Goal: Answer question/provide support: Share knowledge or assist other users

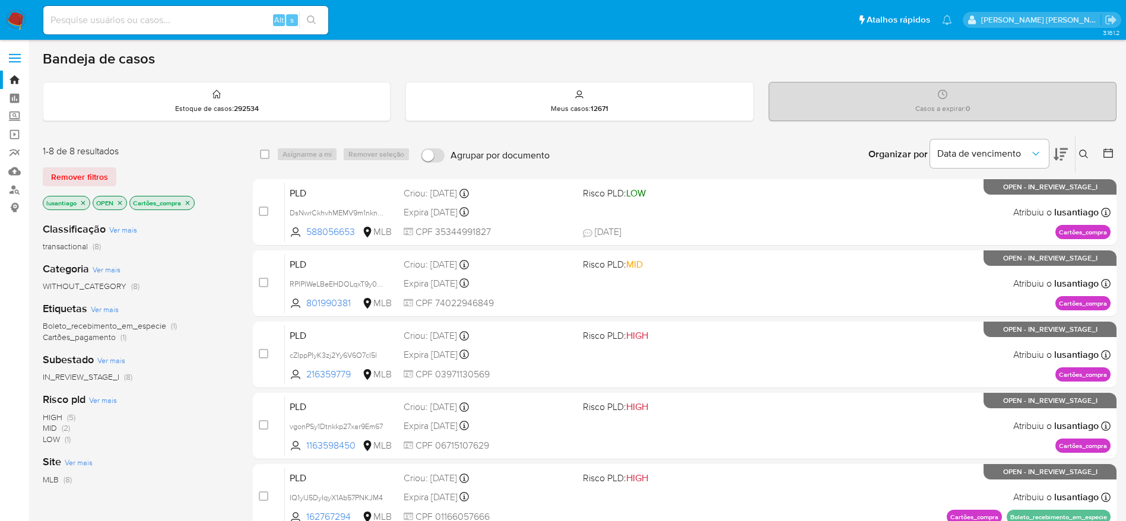
scroll to position [316, 0]
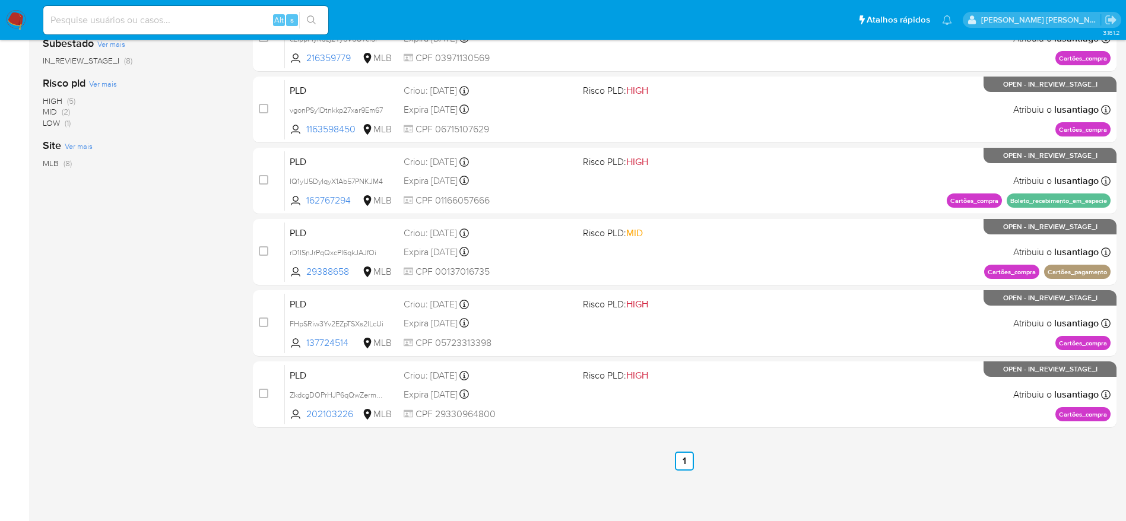
click at [194, 32] on div "Alt s" at bounding box center [185, 20] width 285 height 28
click at [186, 21] on input at bounding box center [185, 19] width 285 height 15
paste input "1221651851"
type input "1221651851"
click at [309, 14] on button "search-icon" at bounding box center [311, 20] width 24 height 17
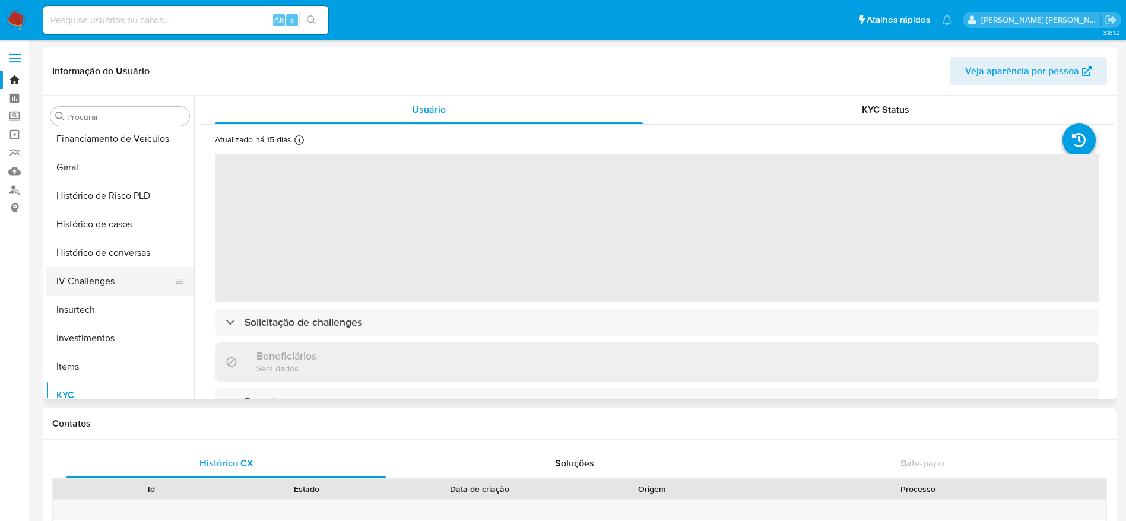
scroll to position [348, 0]
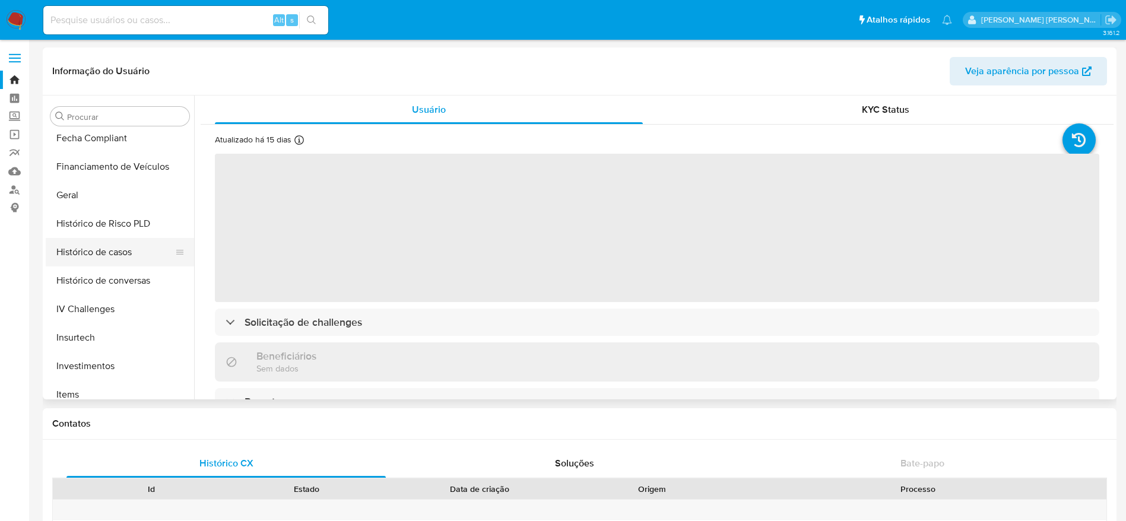
click at [97, 250] on button "Histórico de casos" at bounding box center [115, 252] width 139 height 28
select select "10"
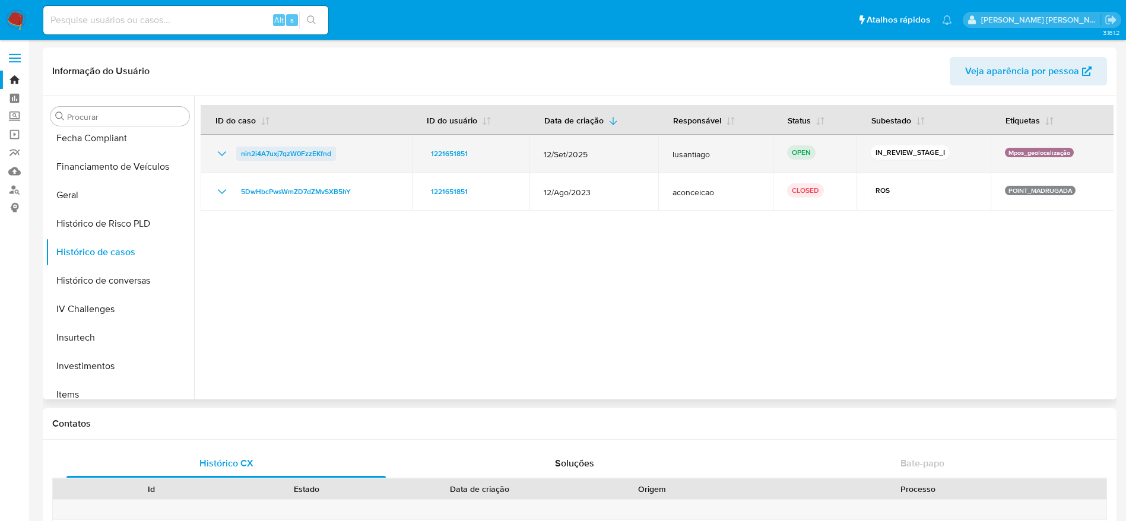
click at [272, 155] on span "nin2i4A7uxj7qzW0FzzEKfnd" at bounding box center [286, 154] width 90 height 14
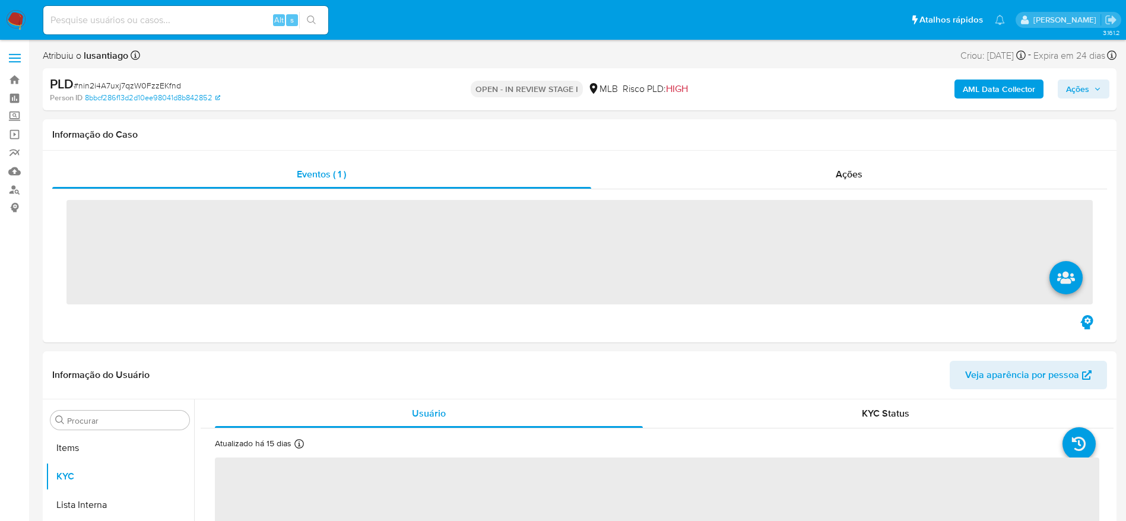
scroll to position [615, 0]
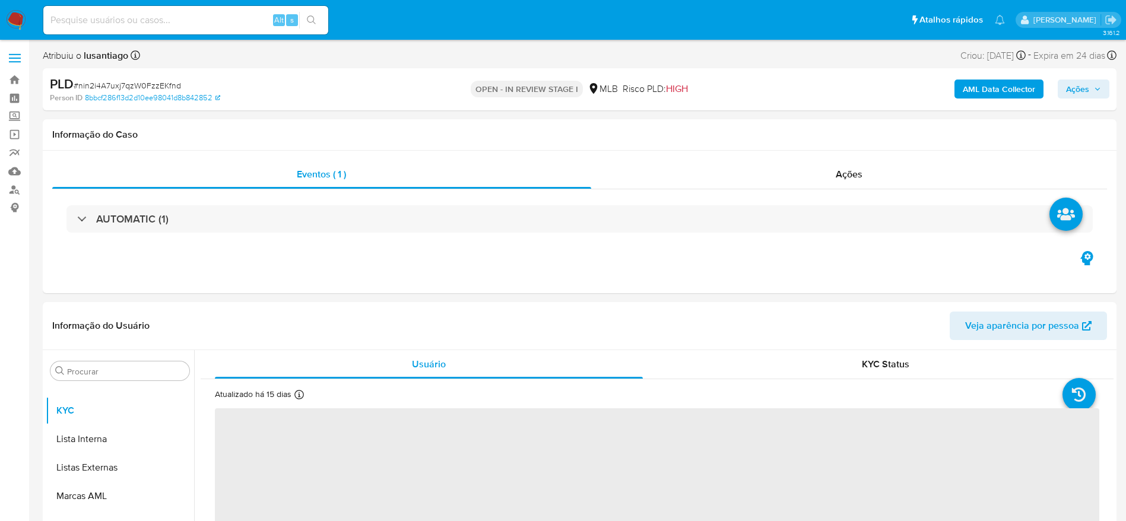
select select "10"
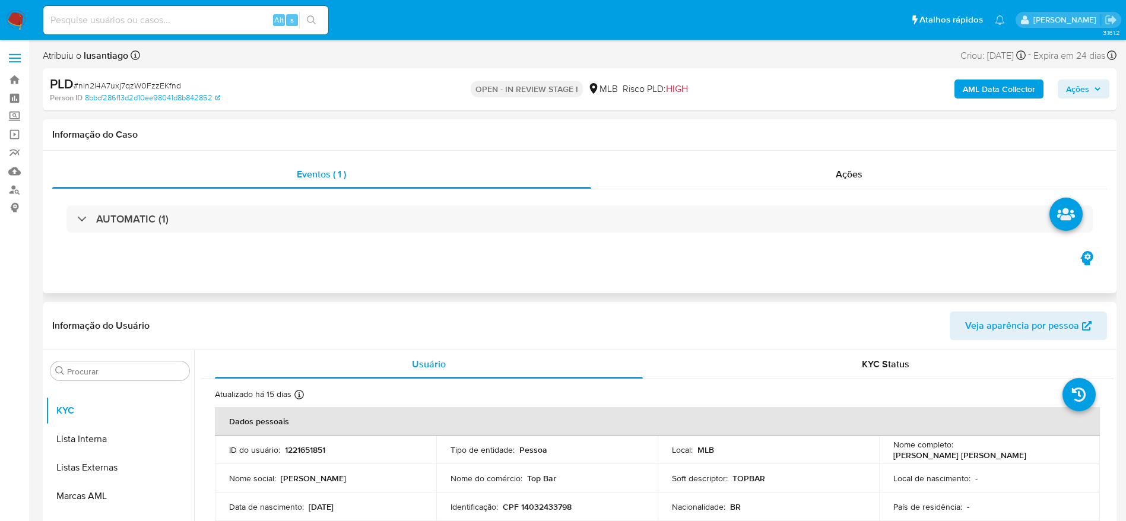
scroll to position [178, 0]
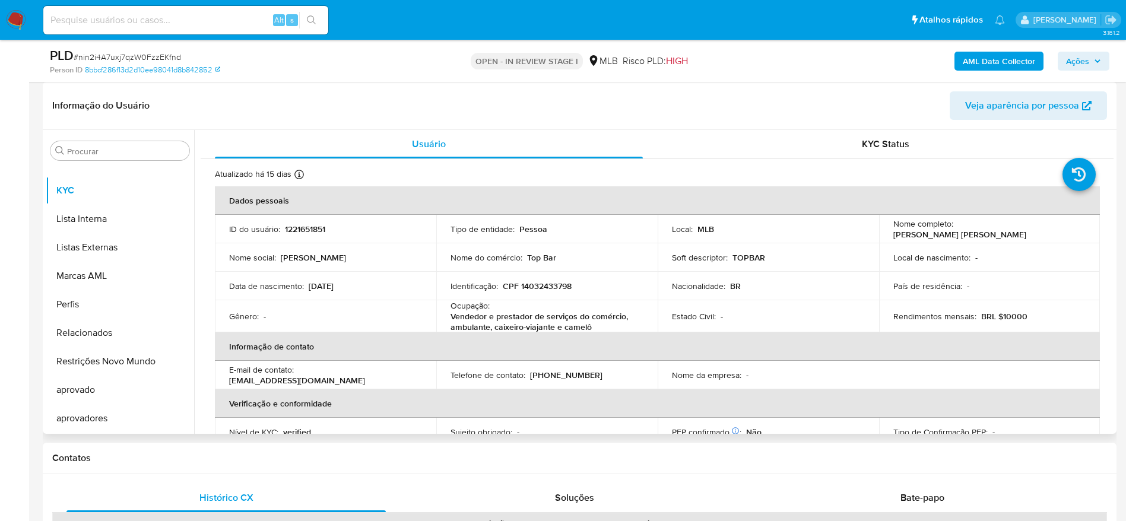
click at [555, 287] on p "CPF 14032433798" at bounding box center [537, 286] width 69 height 11
copy p "14032433798"
click at [1088, 56] on span "Ações" at bounding box center [1077, 61] width 23 height 19
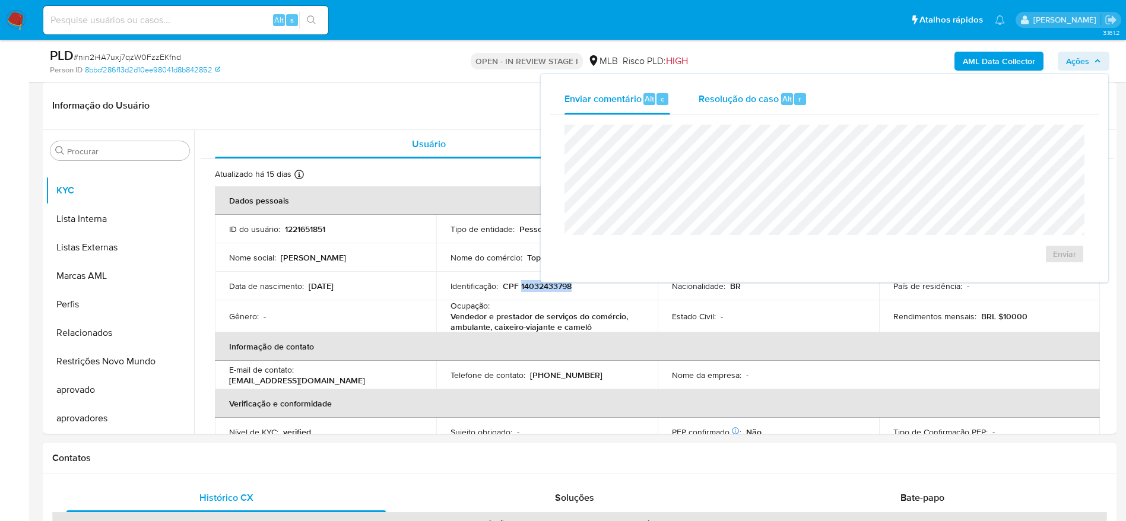
click at [776, 102] on span "Resolução do caso" at bounding box center [739, 98] width 80 height 14
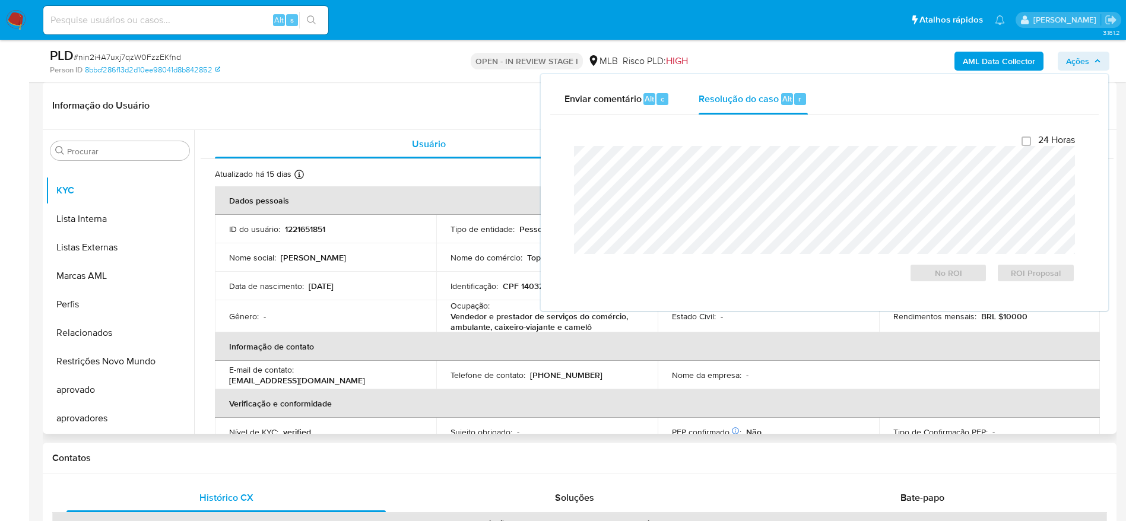
click at [433, 115] on header "Informação do Usuário Veja aparência por pessoa" at bounding box center [579, 105] width 1055 height 28
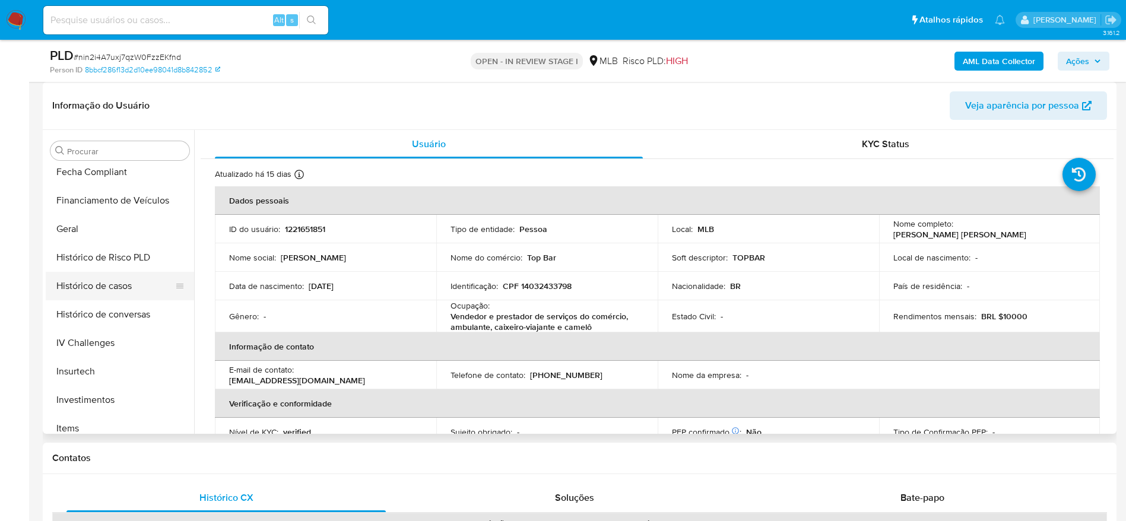
scroll to position [348, 0]
click at [94, 238] on button "Geral" at bounding box center [115, 229] width 139 height 28
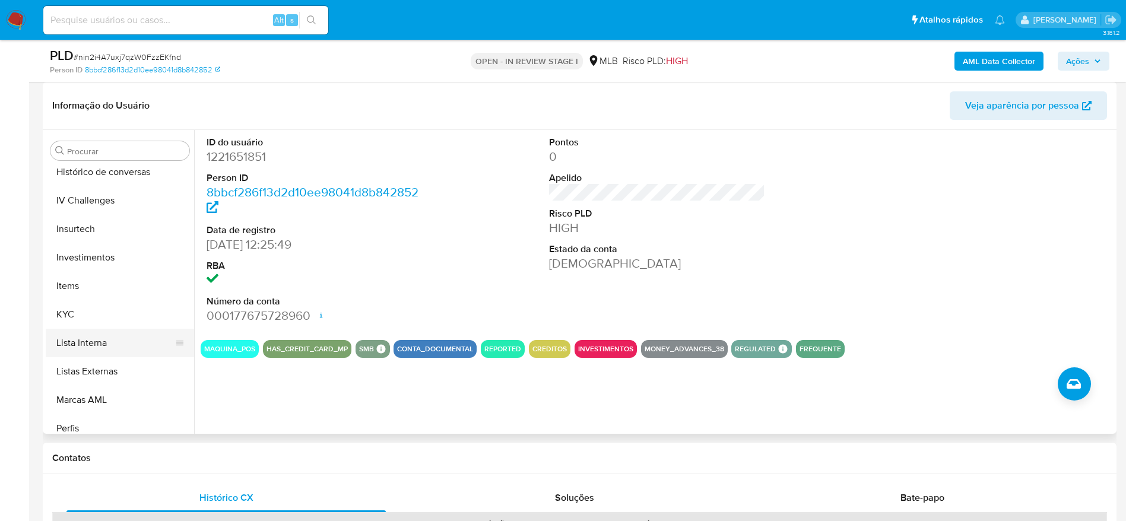
scroll to position [526, 0]
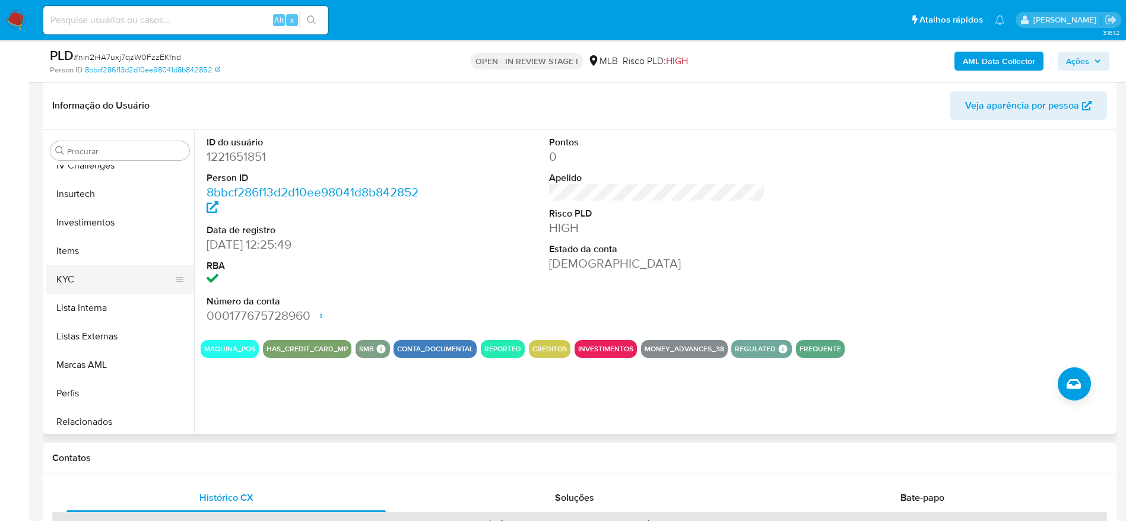
click at [101, 287] on button "KYC" at bounding box center [115, 279] width 139 height 28
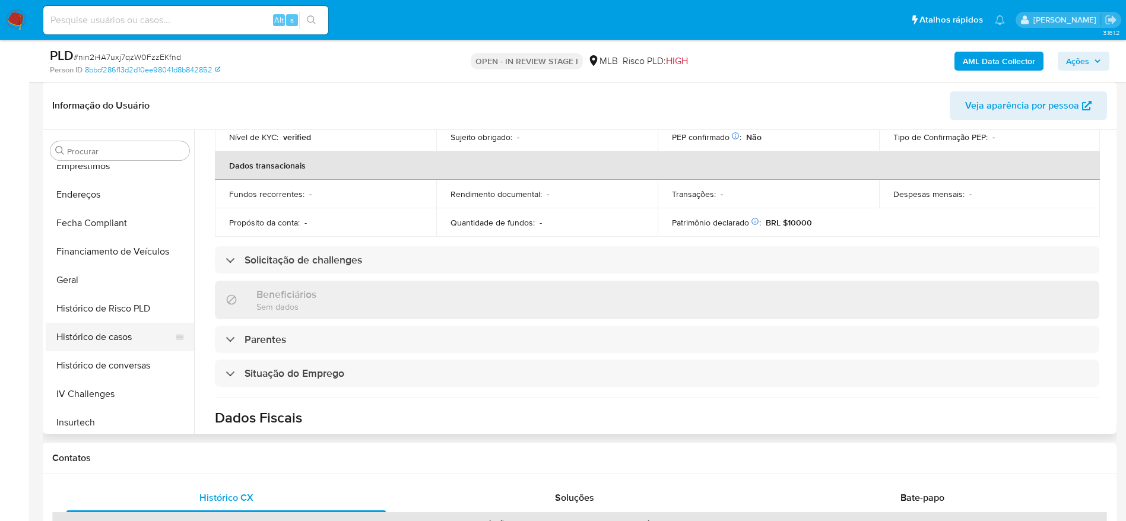
scroll to position [259, 0]
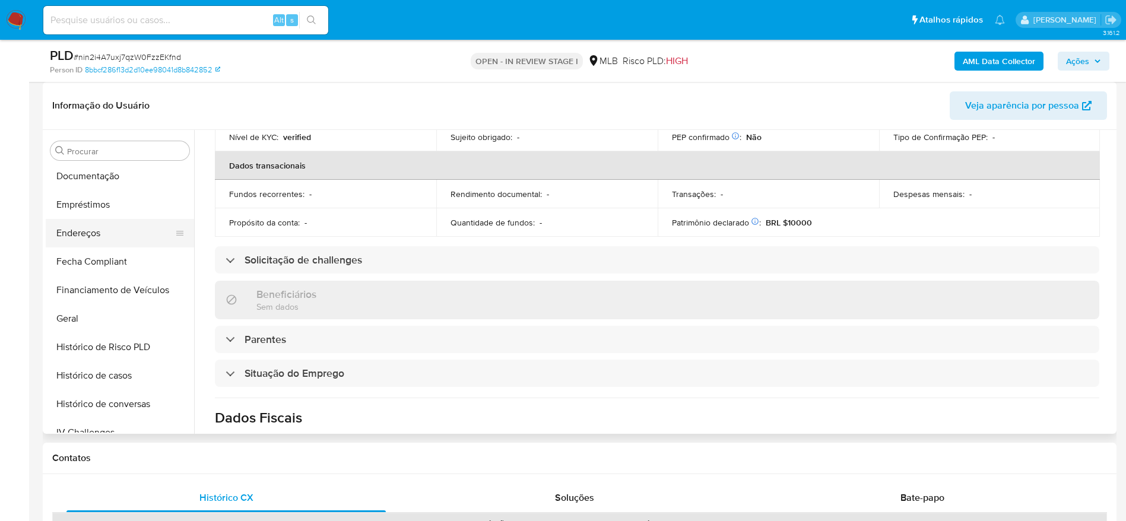
click at [89, 224] on button "Endereços" at bounding box center [115, 233] width 139 height 28
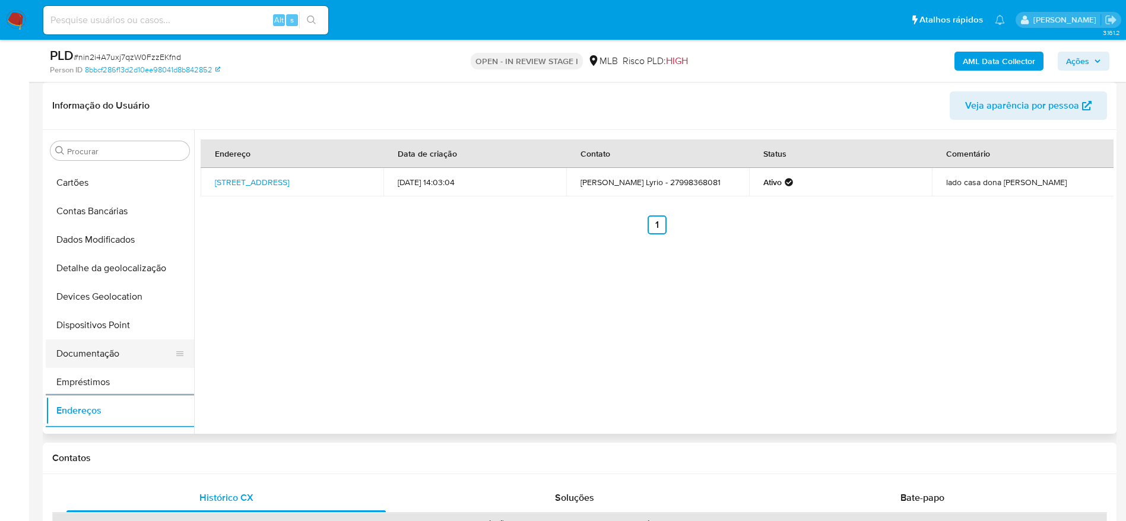
scroll to position [81, 0]
click at [119, 277] on button "Detalhe da geolocalização" at bounding box center [115, 269] width 139 height 28
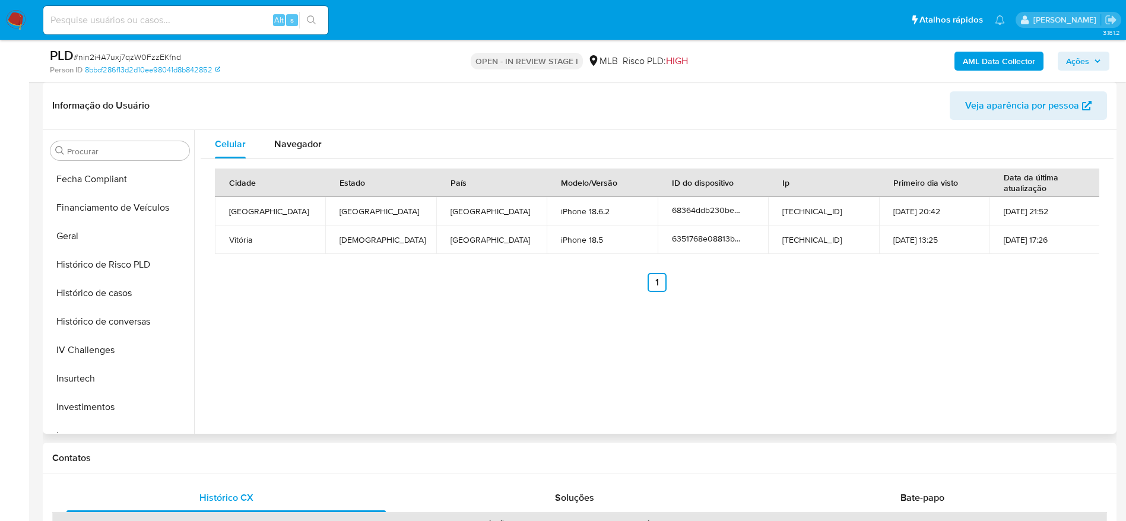
scroll to position [615, 0]
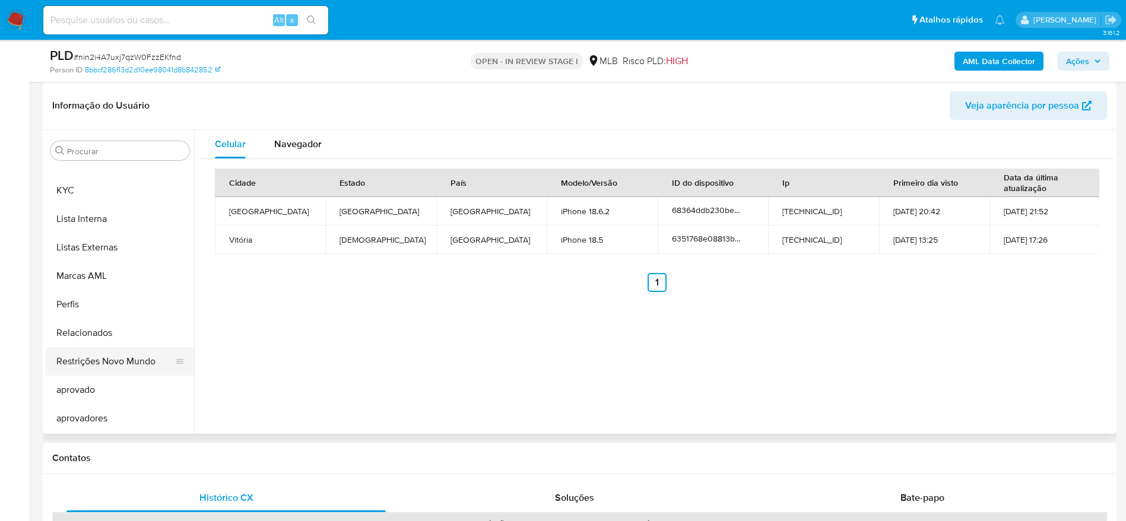
click at [113, 369] on button "Restrições Novo Mundo" at bounding box center [115, 361] width 139 height 28
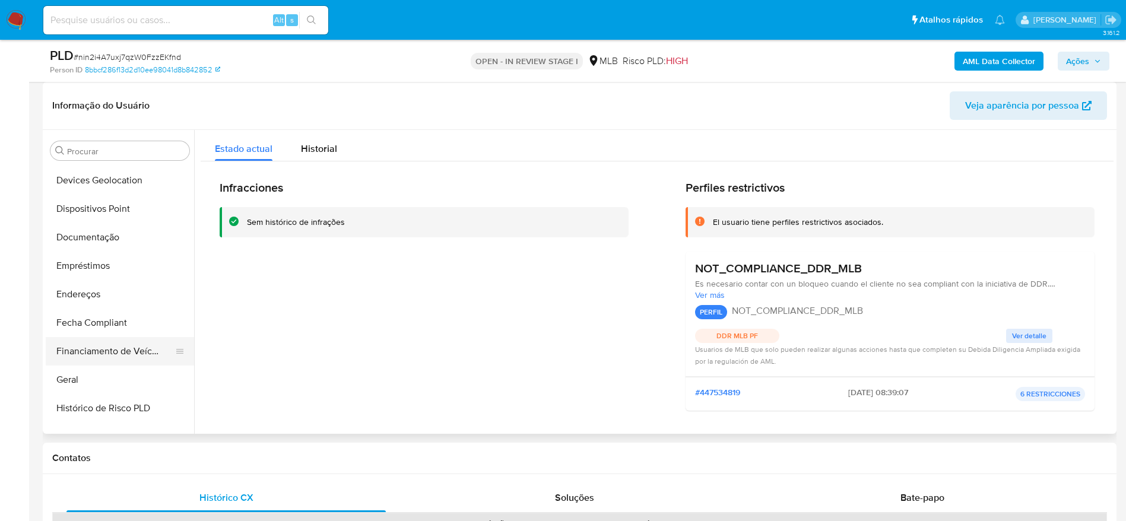
scroll to position [170, 0]
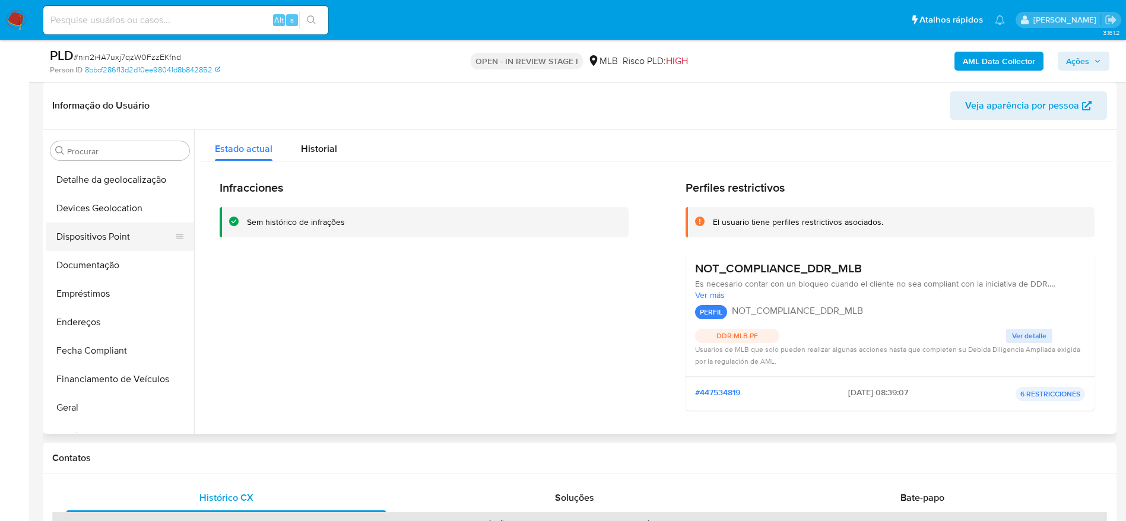
click at [97, 247] on button "Dispositivos Point" at bounding box center [115, 237] width 139 height 28
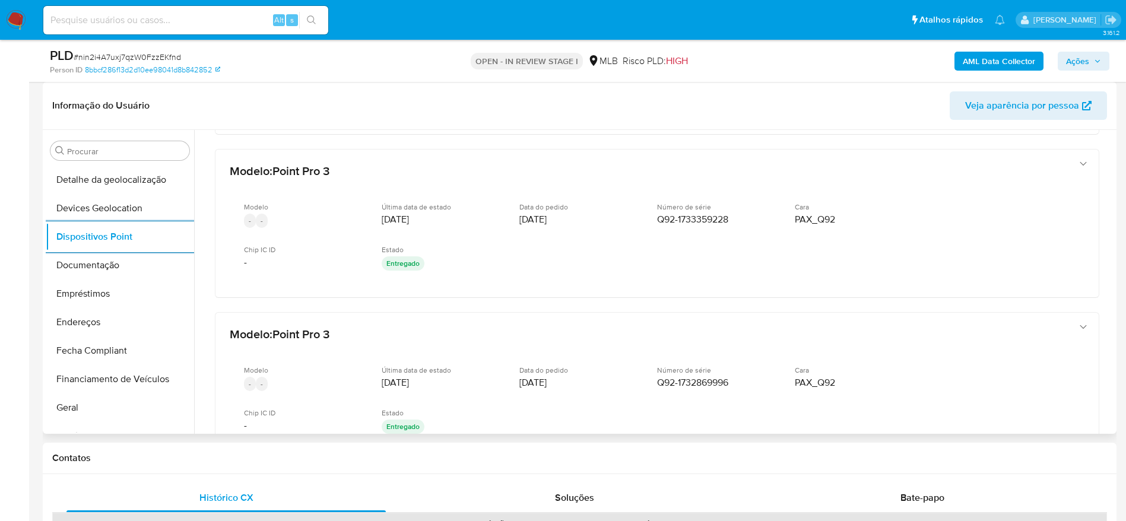
scroll to position [233, 0]
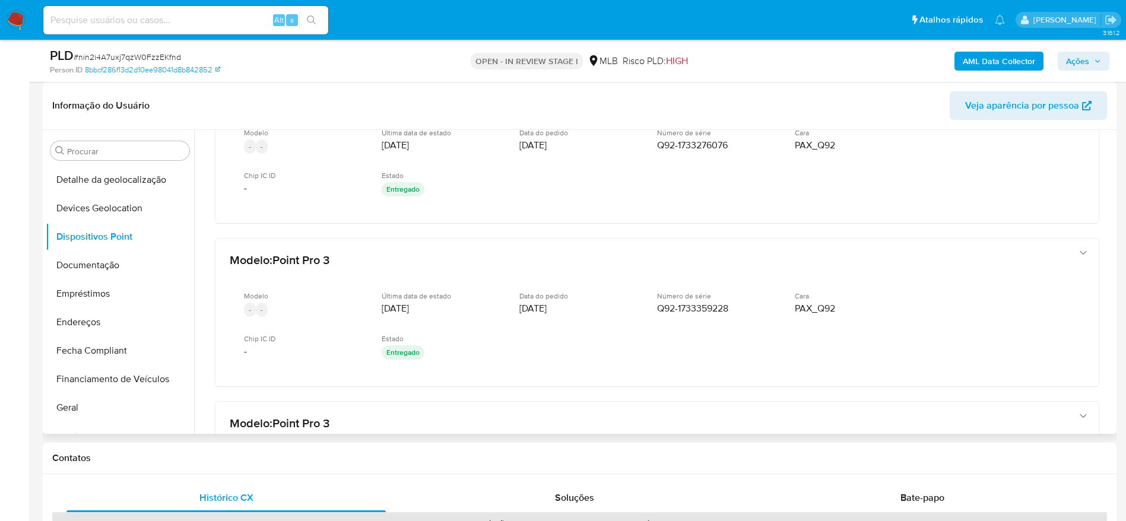
drag, startPoint x: 1113, startPoint y: 248, endPoint x: 1115, endPoint y: 232, distance: 16.2
click at [1115, 232] on div "Procurar Adiantamentos de Dinheiro Anexos CBT Cartões Contas Bancárias Dados Mo…" at bounding box center [580, 282] width 1074 height 304
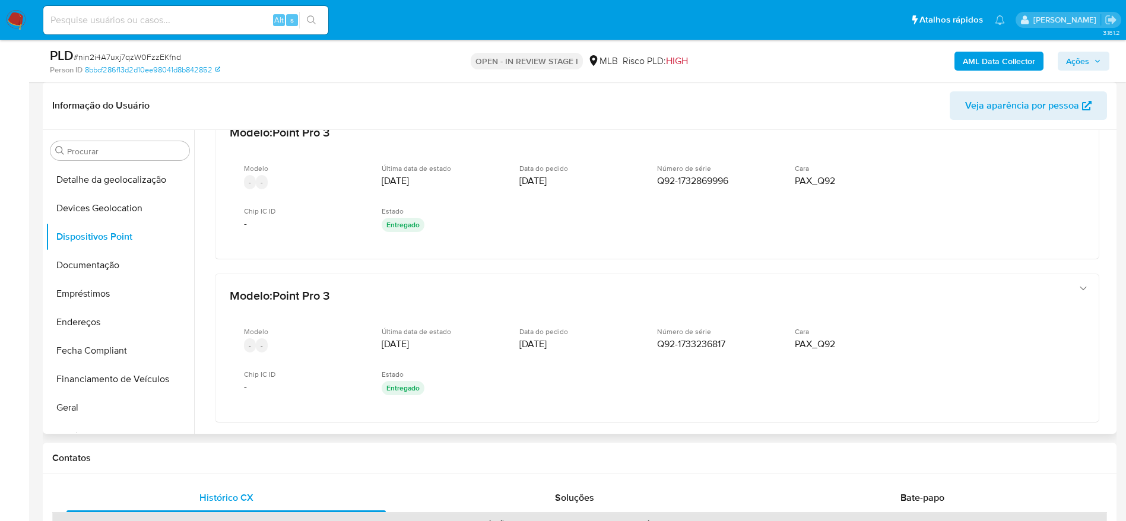
scroll to position [585, 0]
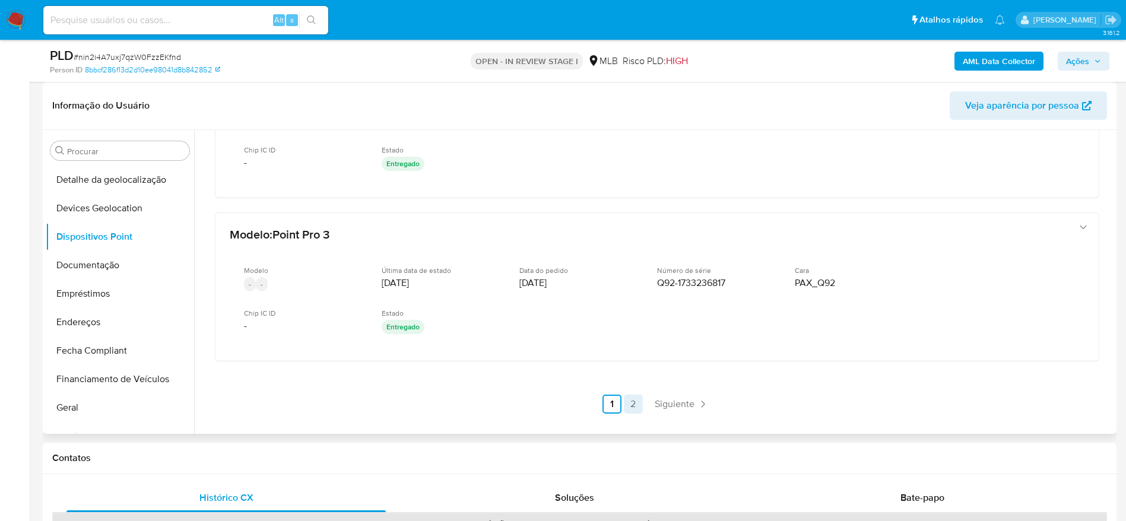
click at [629, 405] on link "2" at bounding box center [633, 404] width 19 height 19
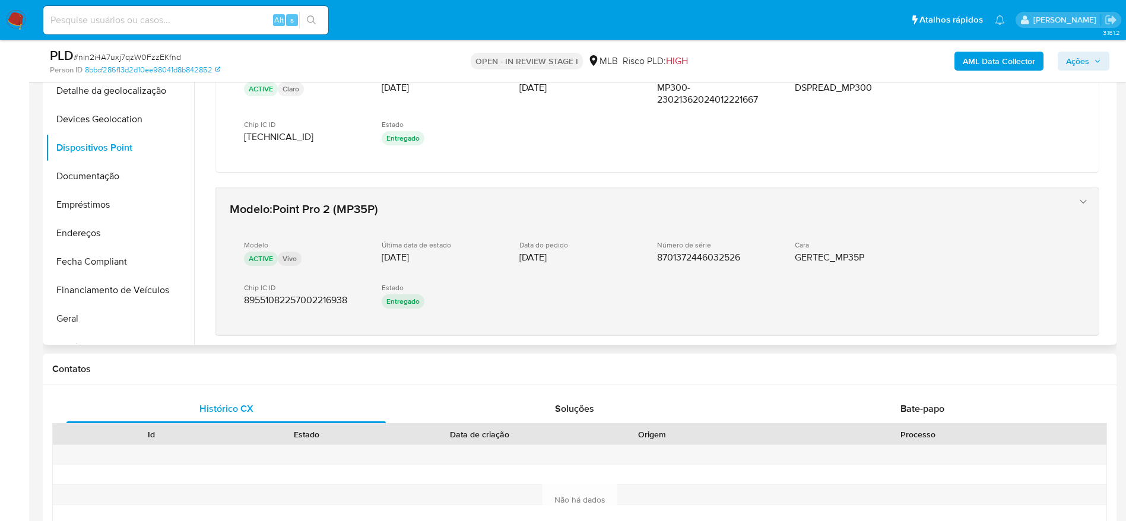
scroll to position [598, 0]
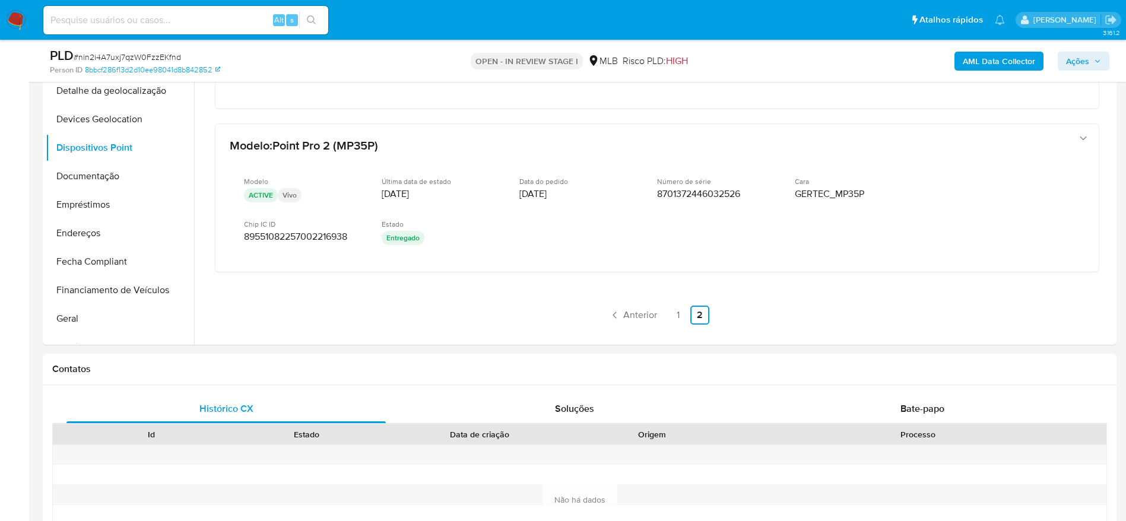
drag, startPoint x: 1113, startPoint y: 300, endPoint x: 1116, endPoint y: 276, distance: 23.9
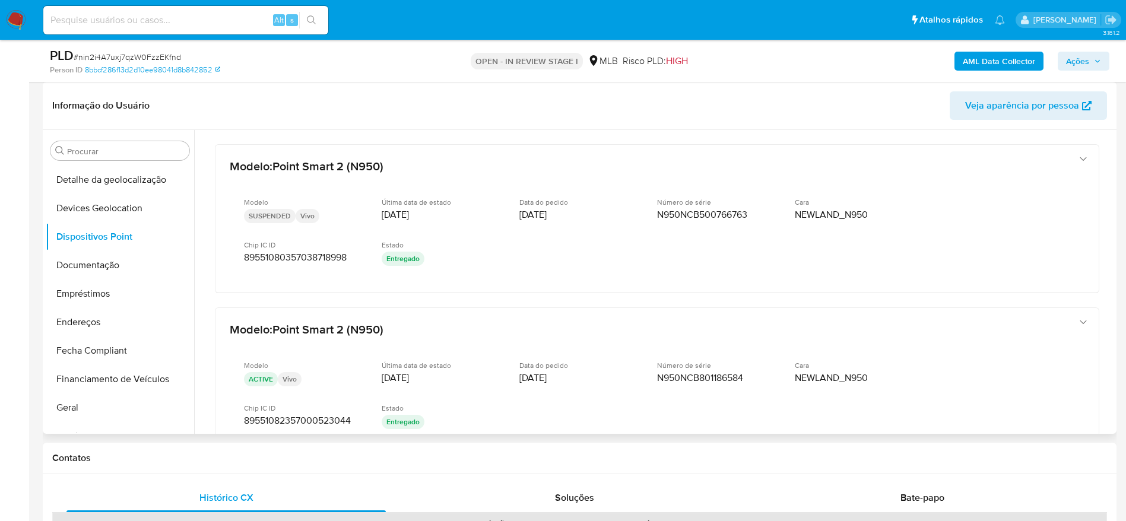
scroll to position [615, 0]
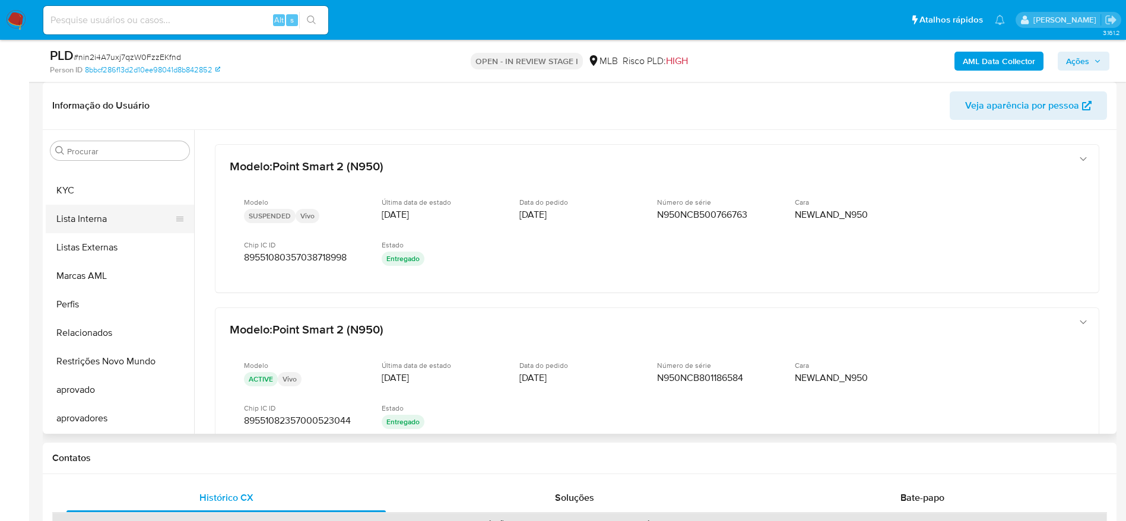
click at [77, 210] on button "Lista Interna" at bounding box center [115, 219] width 139 height 28
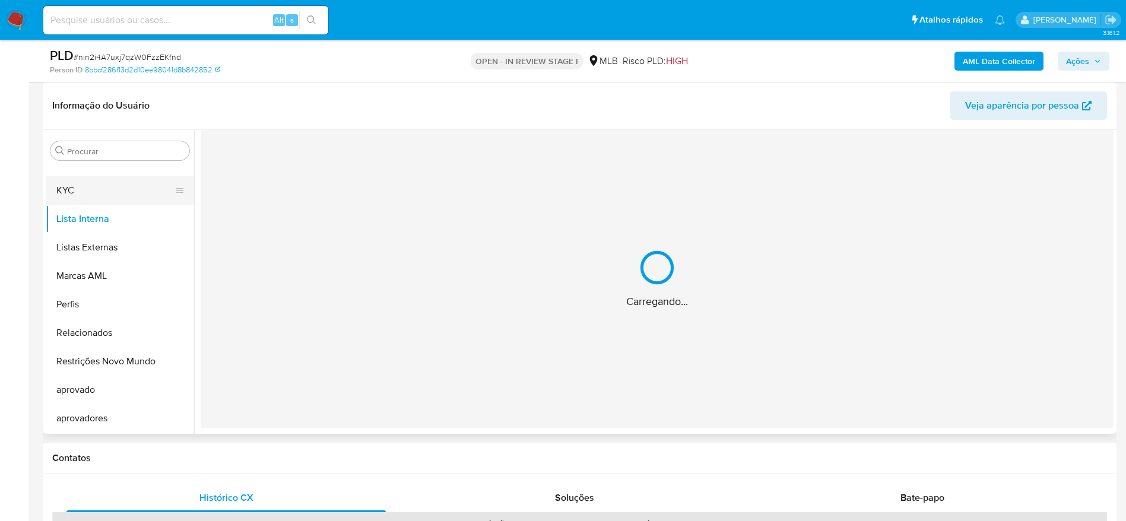
click at [75, 189] on button "KYC" at bounding box center [115, 190] width 139 height 28
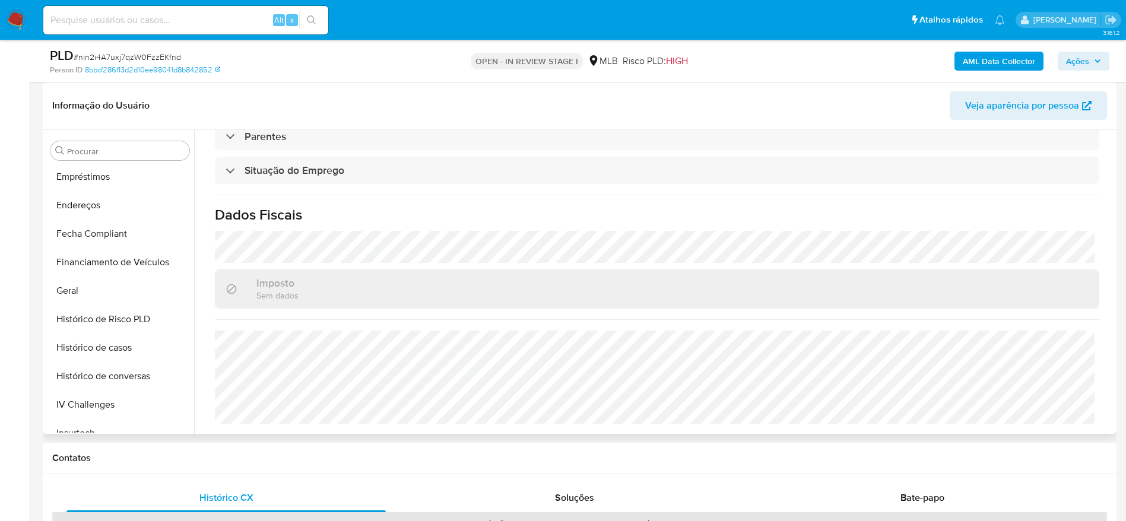
scroll to position [259, 0]
click at [109, 210] on button "Empréstimos" at bounding box center [115, 205] width 139 height 28
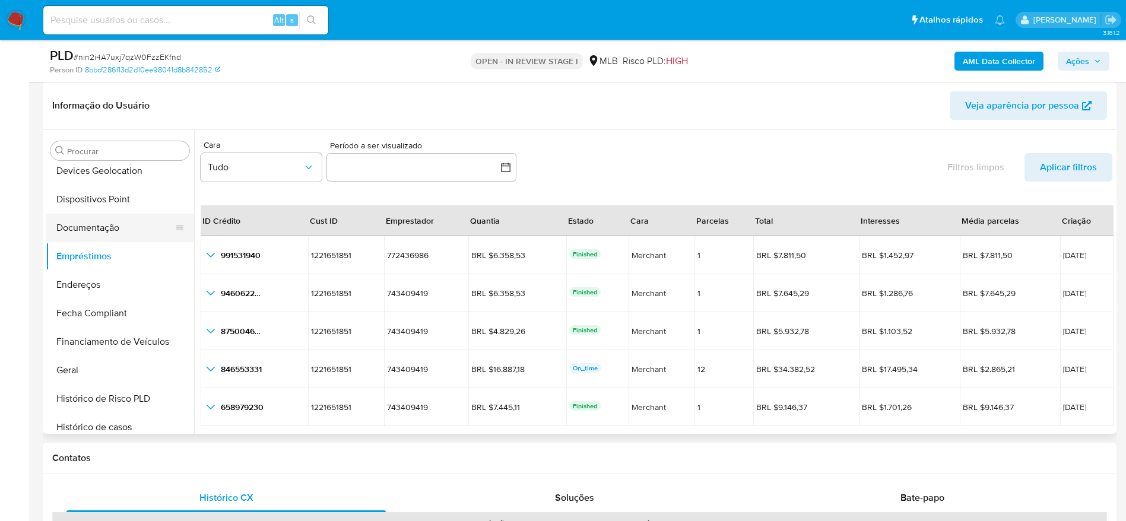
scroll to position [170, 0]
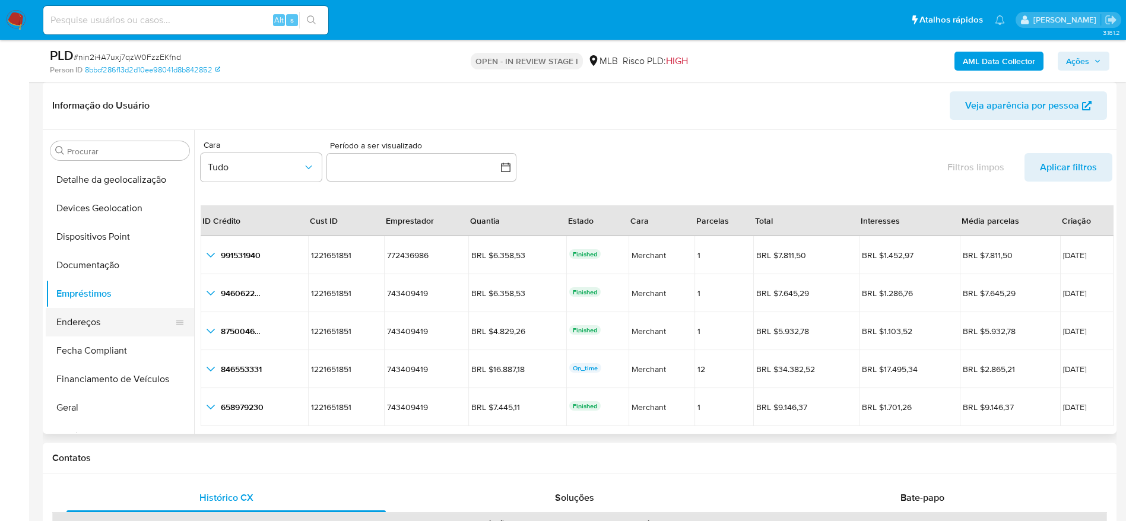
click at [112, 315] on button "Endereços" at bounding box center [115, 322] width 139 height 28
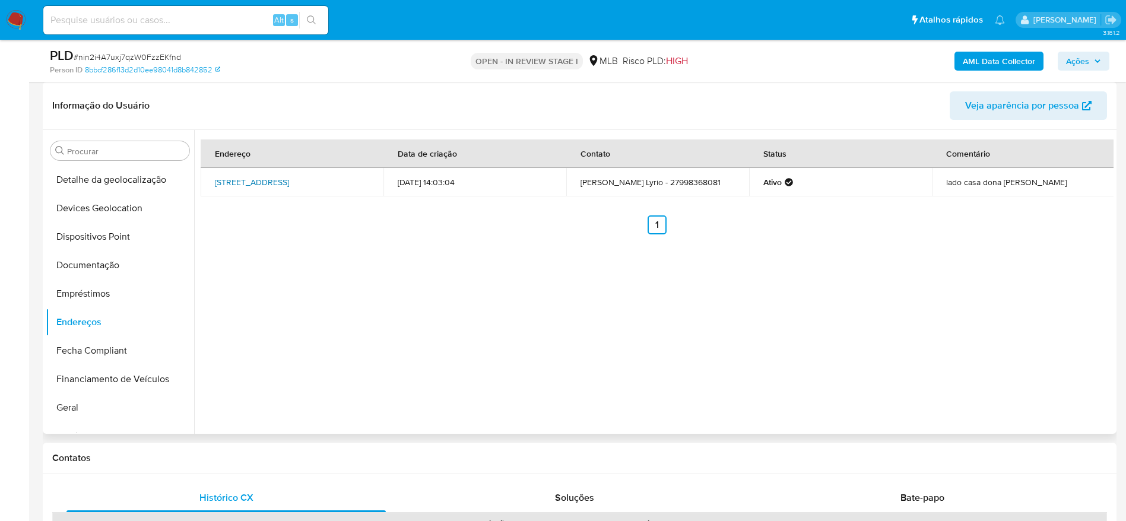
click at [288, 178] on link "[STREET_ADDRESS]" at bounding box center [252, 182] width 74 height 12
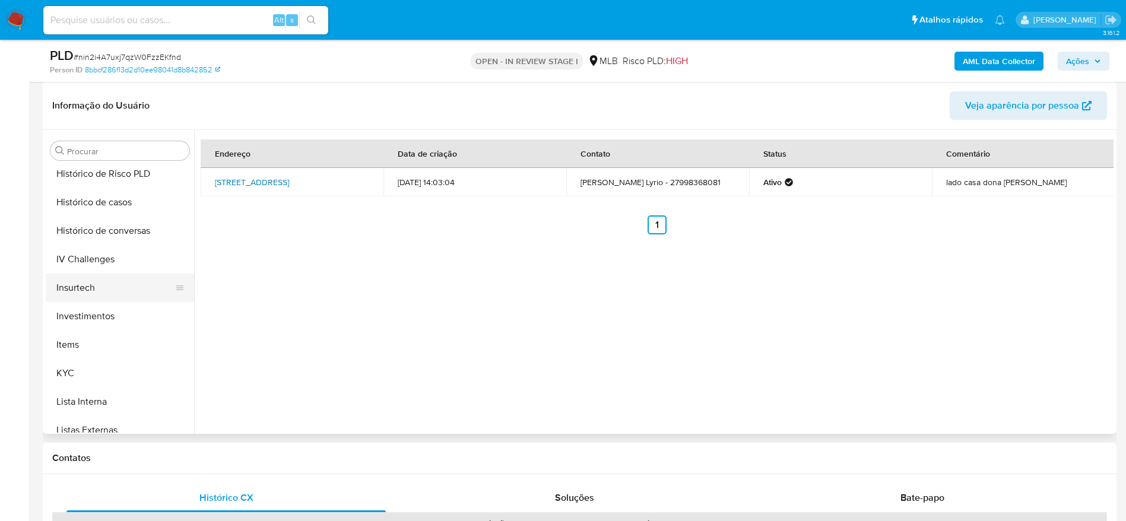
scroll to position [437, 0]
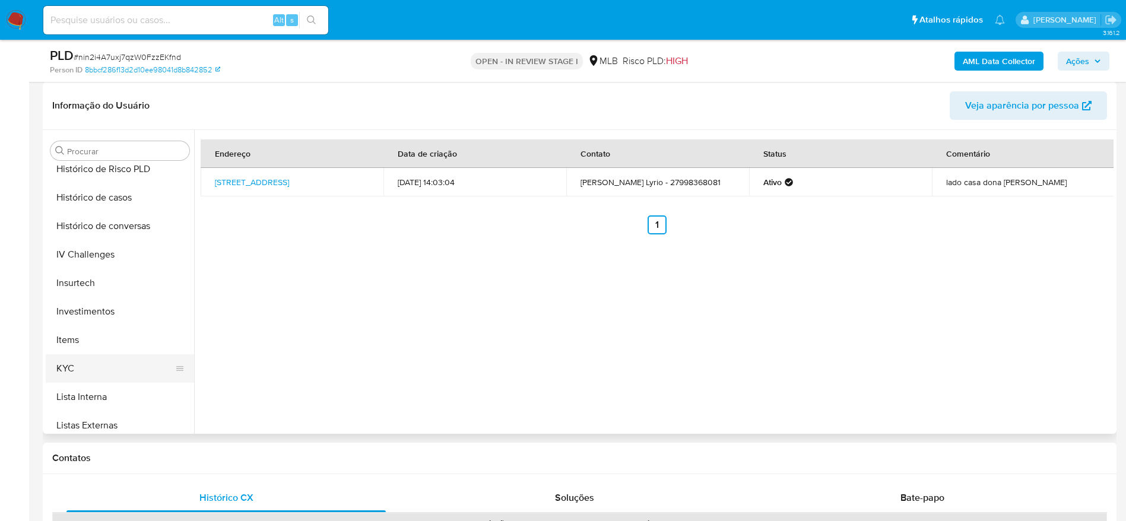
click at [98, 366] on button "KYC" at bounding box center [115, 368] width 139 height 28
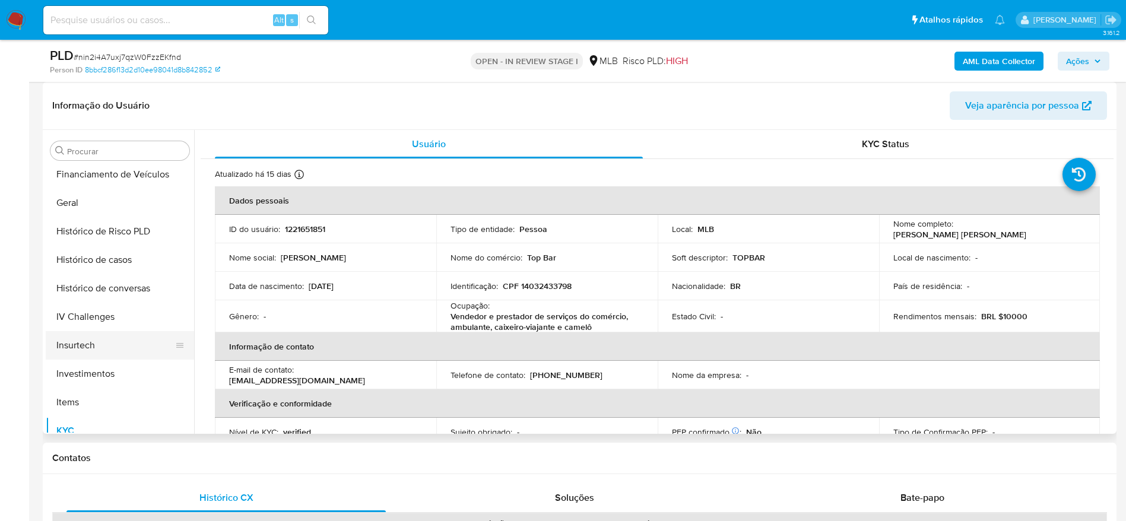
scroll to position [259, 0]
click at [96, 325] on button "Geral" at bounding box center [115, 318] width 139 height 28
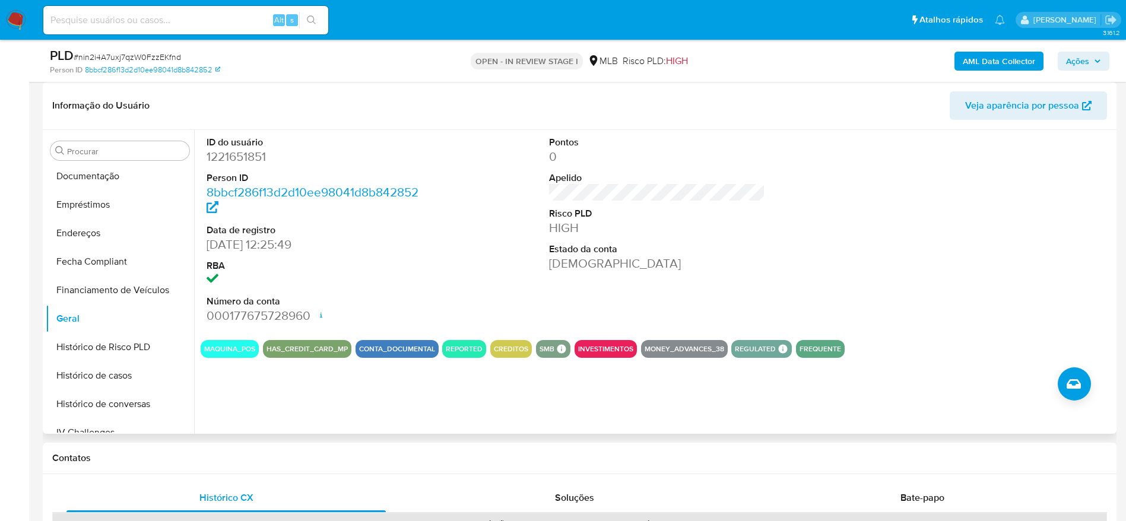
scroll to position [170, 0]
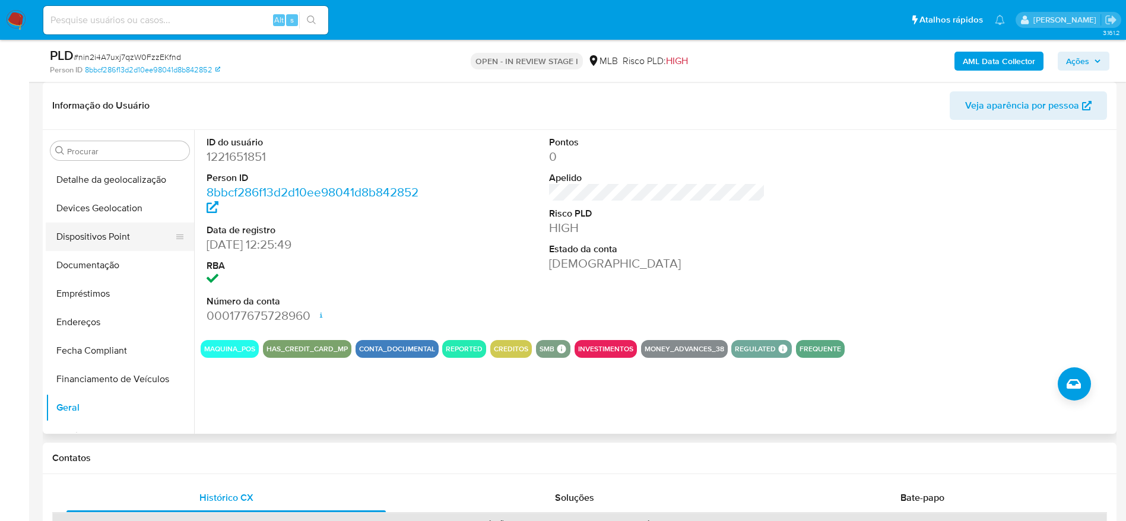
click at [89, 244] on button "Dispositivos Point" at bounding box center [115, 237] width 139 height 28
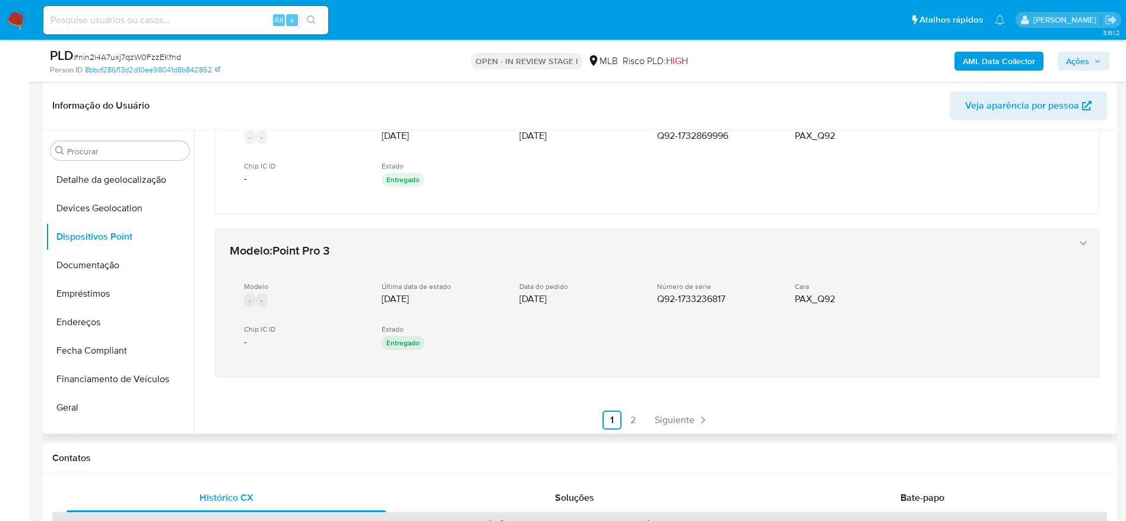
scroll to position [585, 0]
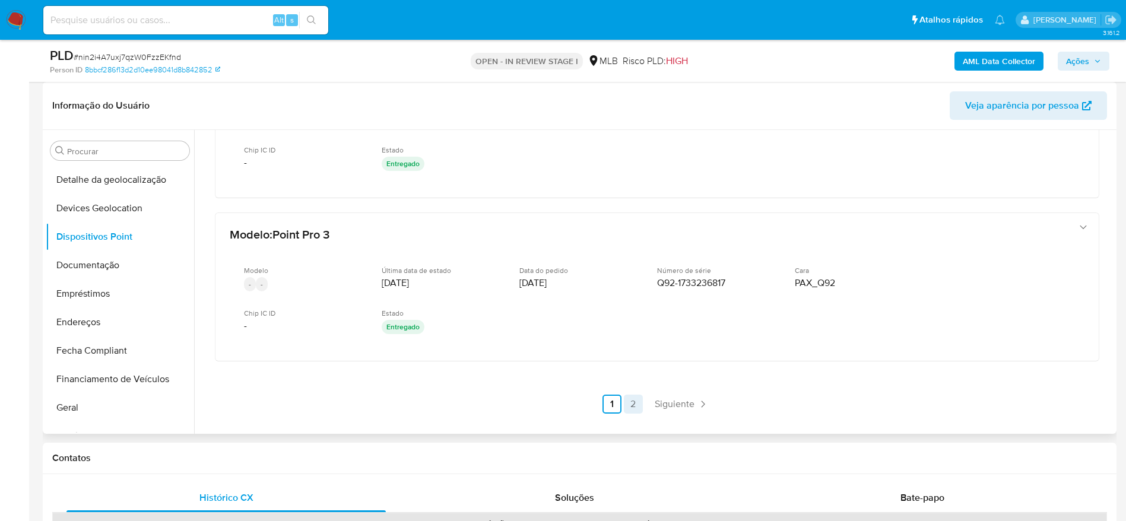
click at [634, 404] on link "2" at bounding box center [633, 404] width 19 height 19
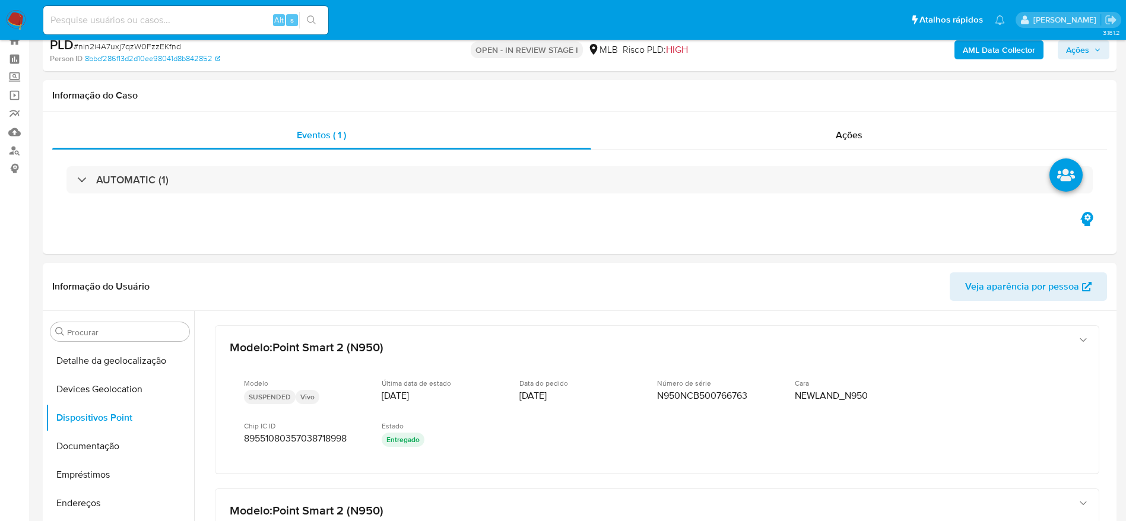
scroll to position [0, 0]
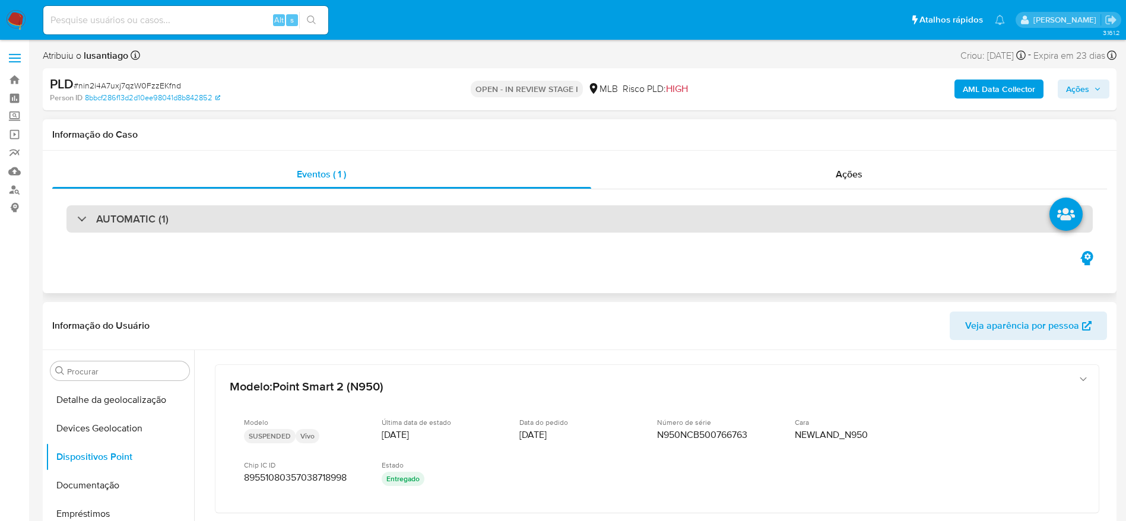
click at [811, 225] on div "AUTOMATIC (1)" at bounding box center [579, 218] width 1026 height 27
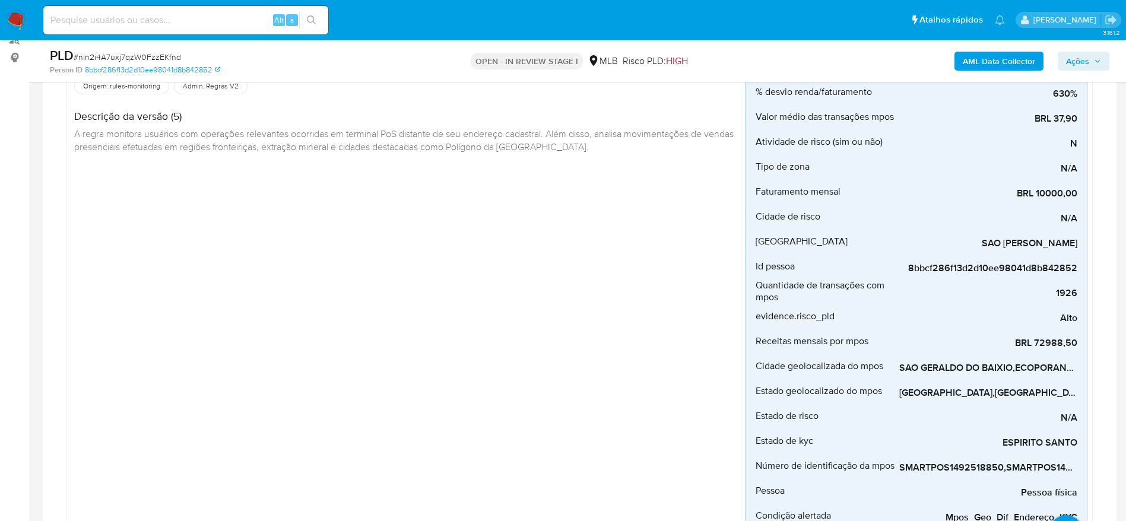
scroll to position [178, 0]
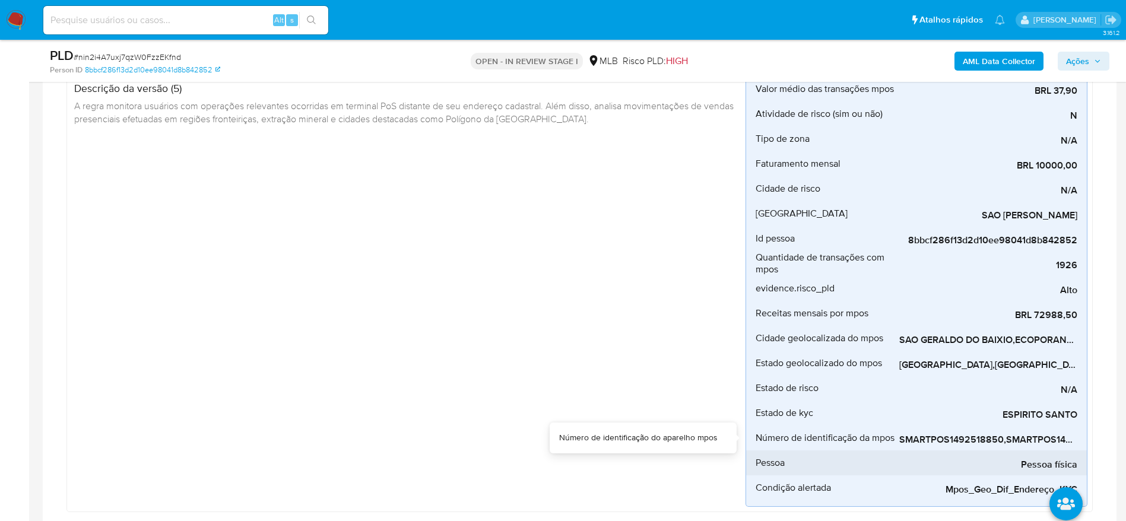
drag, startPoint x: 944, startPoint y: 451, endPoint x: 972, endPoint y: 450, distance: 27.3
click at [1005, 446] on div "% desvio renda/faturamento 630% Desvio em relação à receita operacional Valor m…" at bounding box center [916, 276] width 342 height 462
click at [1069, 452] on div "Pessoa física" at bounding box center [988, 462] width 178 height 25
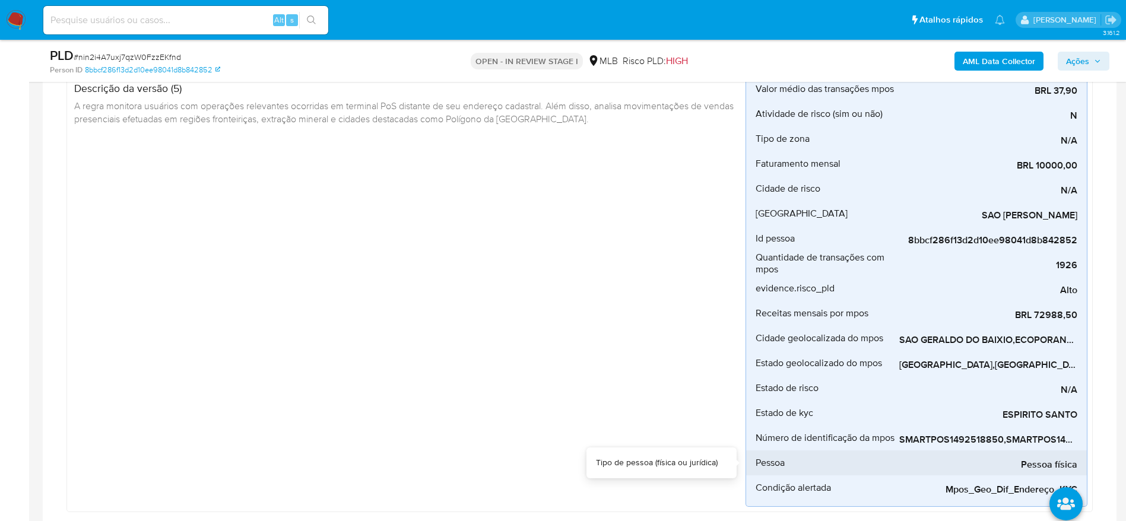
click at [1069, 452] on div "Pessoa física" at bounding box center [988, 462] width 178 height 25
click at [1100, 407] on div "AUTOMATIC (1) Mpos_geolocalização Criado há 22 dias Criado: [DATE] 00:08:19 Ori…" at bounding box center [579, 254] width 1055 height 570
drag, startPoint x: 946, startPoint y: 452, endPoint x: 961, endPoint y: 453, distance: 15.5
click at [961, 453] on div "Pessoa física" at bounding box center [988, 462] width 178 height 25
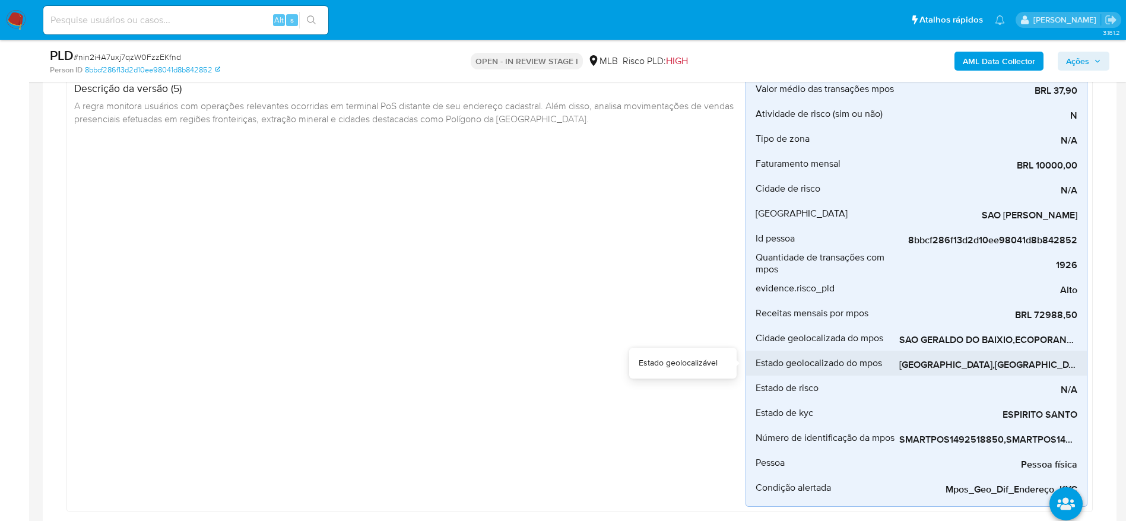
drag, startPoint x: 951, startPoint y: 351, endPoint x: 964, endPoint y: 352, distance: 12.5
click at [964, 352] on div "[GEOGRAPHIC_DATA],[GEOGRAPHIC_DATA]" at bounding box center [988, 363] width 178 height 25
click at [1069, 352] on div "[GEOGRAPHIC_DATA],[GEOGRAPHIC_DATA]" at bounding box center [988, 363] width 178 height 25
click at [1069, 353] on div "[GEOGRAPHIC_DATA],[GEOGRAPHIC_DATA]" at bounding box center [988, 363] width 178 height 25
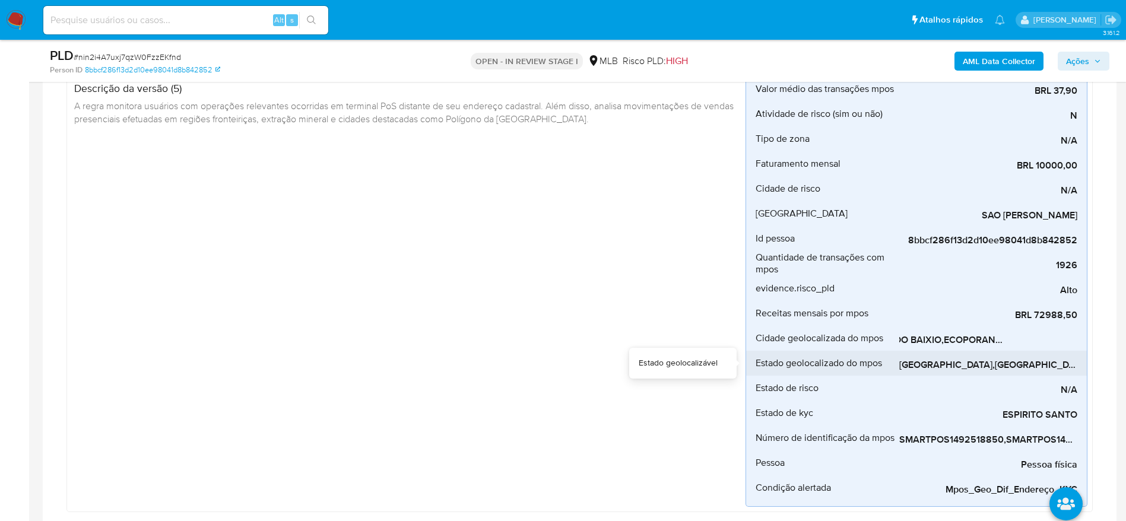
click at [1069, 353] on div "[GEOGRAPHIC_DATA],[GEOGRAPHIC_DATA]" at bounding box center [988, 363] width 178 height 25
click at [907, 353] on div "[GEOGRAPHIC_DATA],[GEOGRAPHIC_DATA]" at bounding box center [988, 363] width 178 height 25
click at [907, 354] on div "[GEOGRAPHIC_DATA],[GEOGRAPHIC_DATA]" at bounding box center [988, 363] width 178 height 25
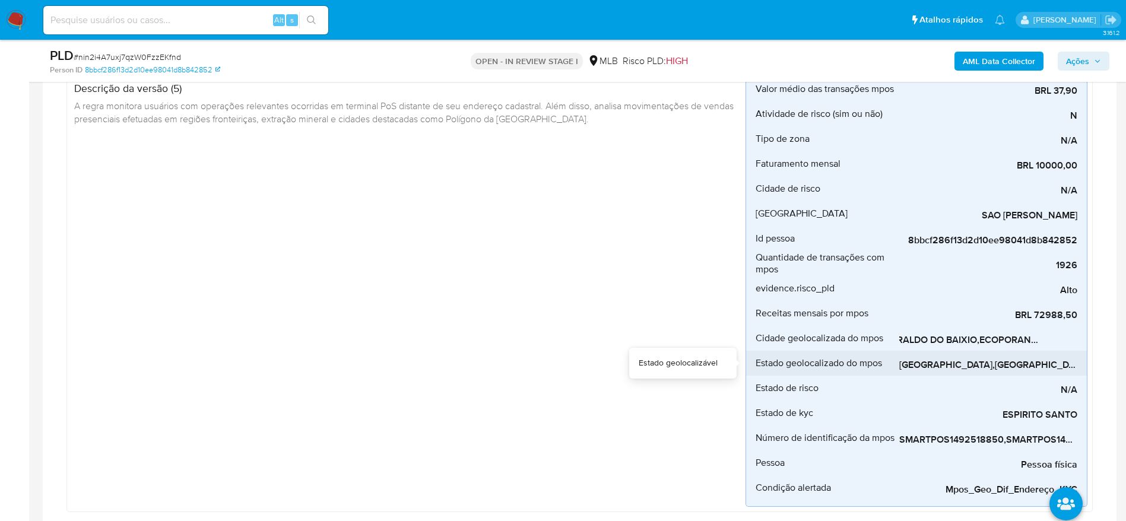
click at [907, 354] on div "[GEOGRAPHIC_DATA],[GEOGRAPHIC_DATA]" at bounding box center [988, 363] width 178 height 25
click at [906, 355] on div "[GEOGRAPHIC_DATA],[GEOGRAPHIC_DATA]" at bounding box center [988, 363] width 178 height 25
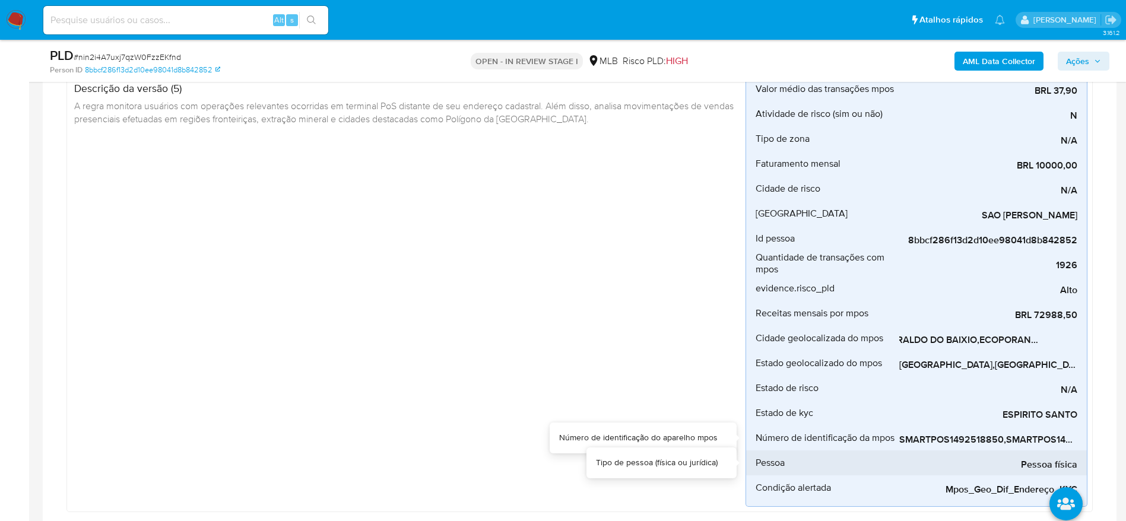
click at [1068, 452] on div "Pessoa física" at bounding box center [988, 462] width 178 height 25
click at [1069, 455] on div "Pessoa física" at bounding box center [988, 462] width 178 height 25
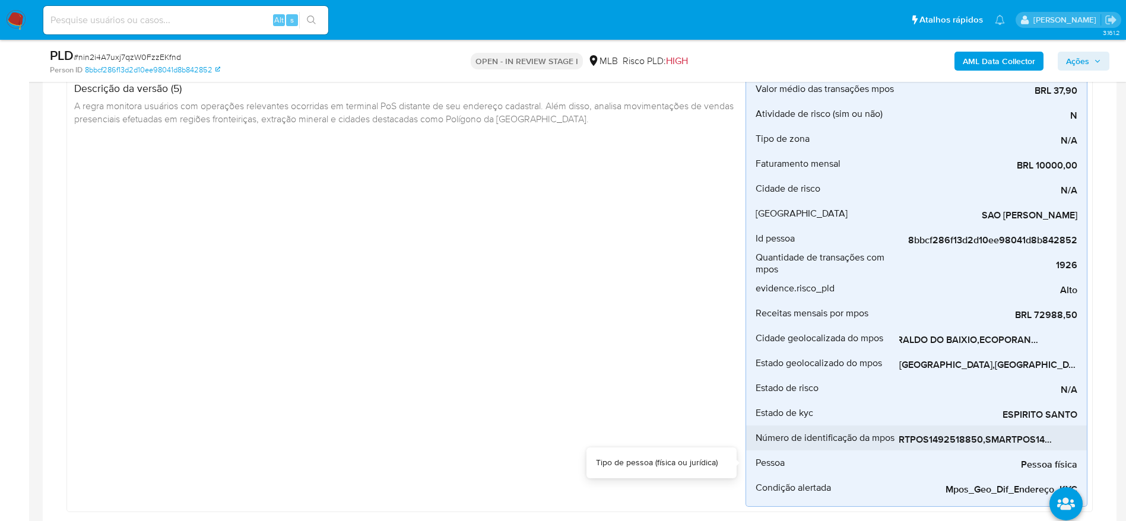
click at [1071, 449] on div "% desvio renda/faturamento 630% Desvio em relação à receita operacional Valor m…" at bounding box center [916, 276] width 342 height 462
click at [1072, 450] on div "Pessoa física" at bounding box center [988, 462] width 178 height 25
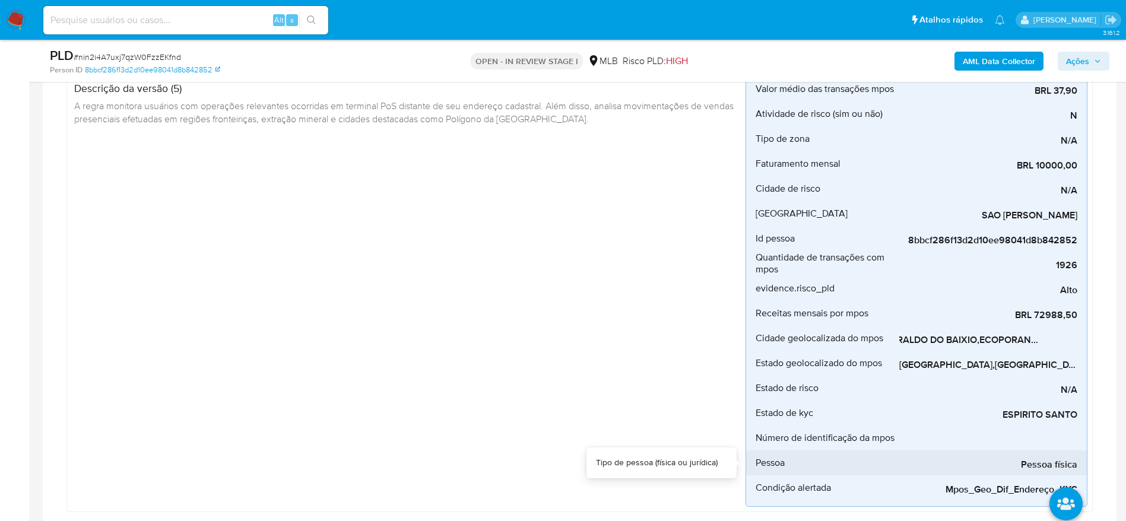
click at [1072, 450] on div "Pessoa física" at bounding box center [988, 462] width 178 height 25
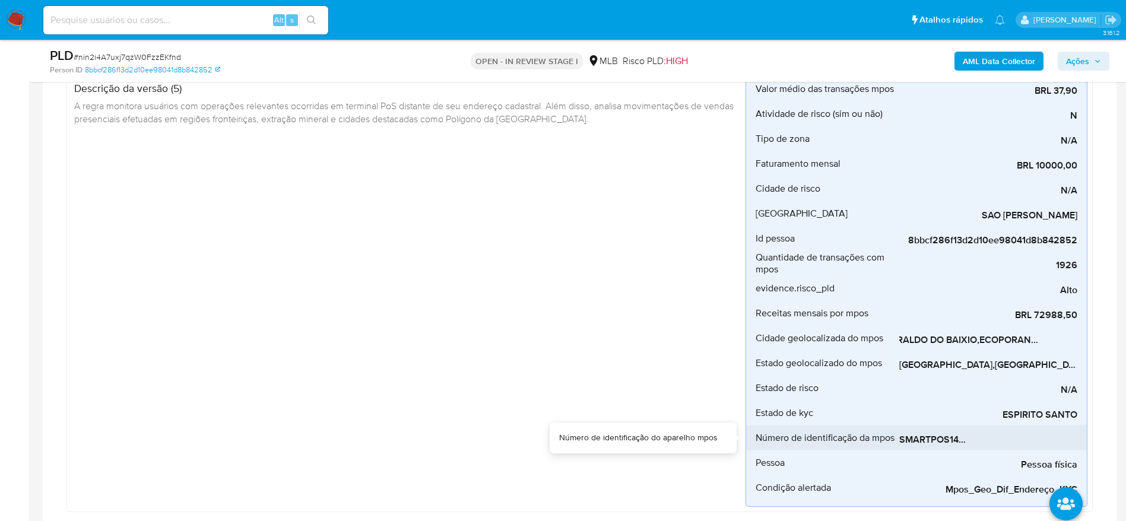
click at [903, 450] on div "Pessoa física" at bounding box center [988, 462] width 178 height 25
click at [956, 434] on span "SMARTPOS1492518850,SMARTPOS1493387591,SMARTPOS1491938188,SMARTPOS1492893645,SMA…" at bounding box center [988, 440] width 178 height 12
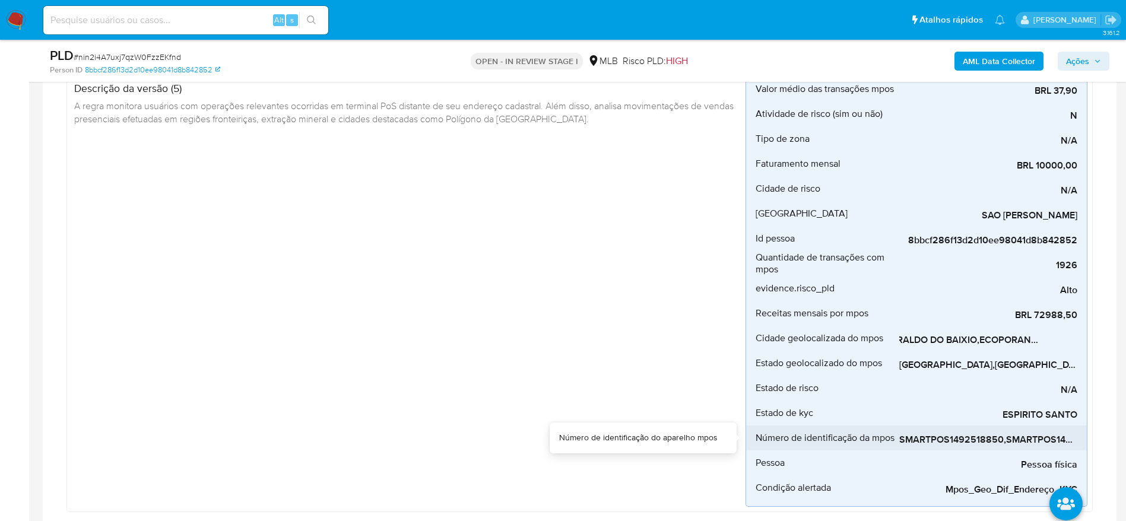
click at [956, 434] on span "SMARTPOS1492518850,SMARTPOS1493387591,SMARTPOS1491938188,SMARTPOS1492893645,SMA…" at bounding box center [988, 440] width 178 height 12
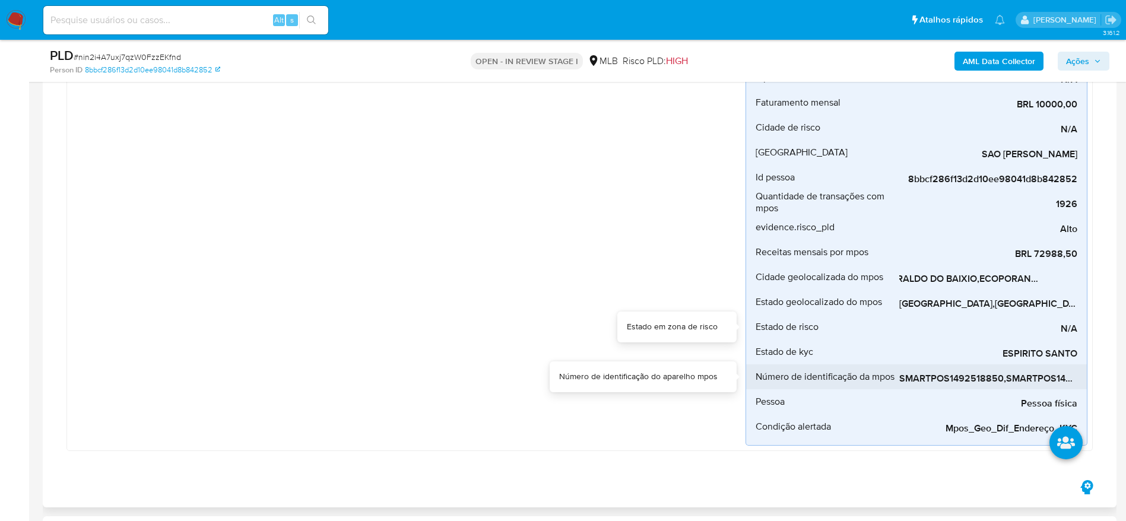
scroll to position [267, 0]
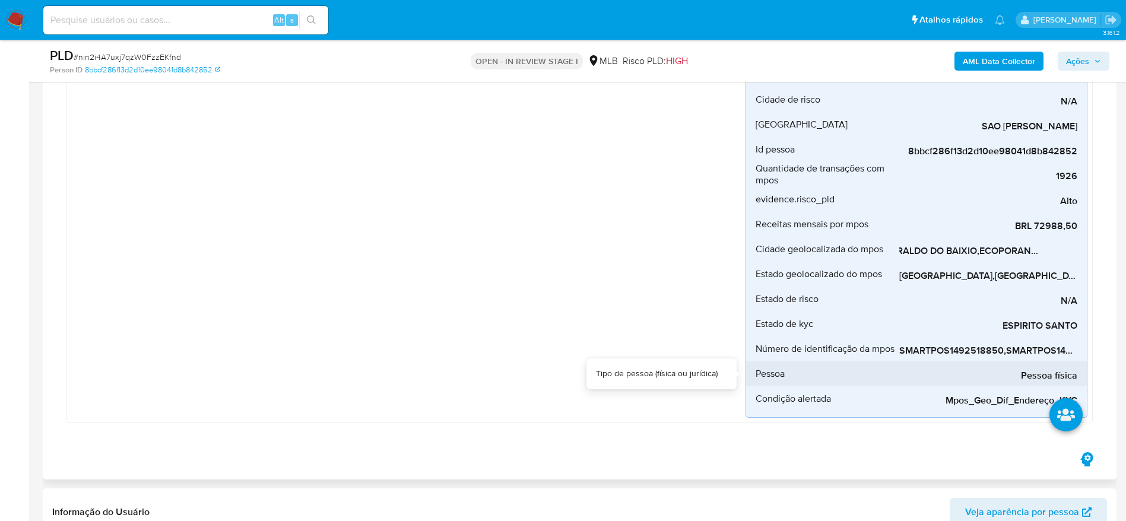
click at [1068, 364] on div "Pessoa física" at bounding box center [988, 373] width 178 height 25
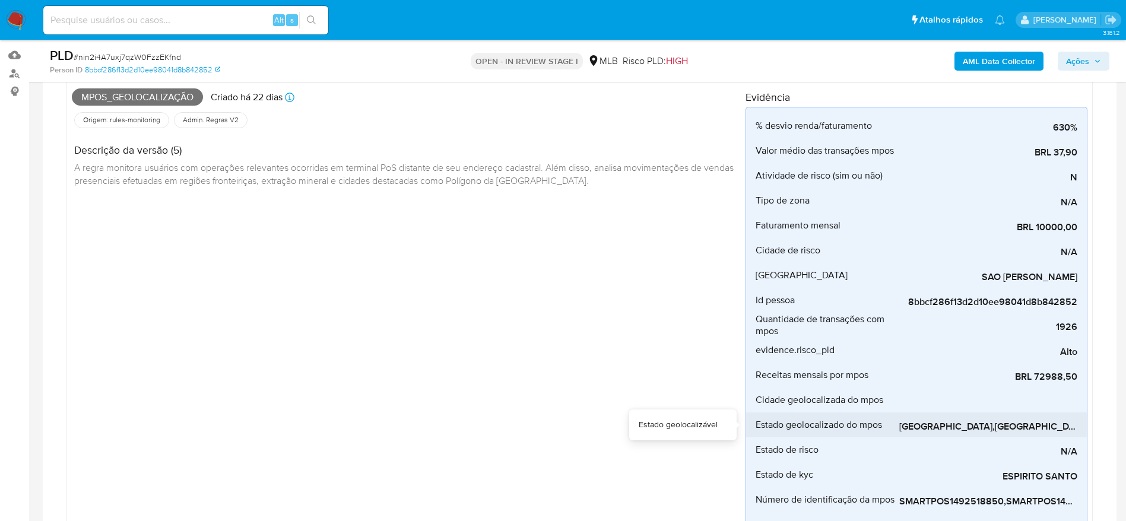
scroll to position [89, 0]
